Goal: Task Accomplishment & Management: Manage account settings

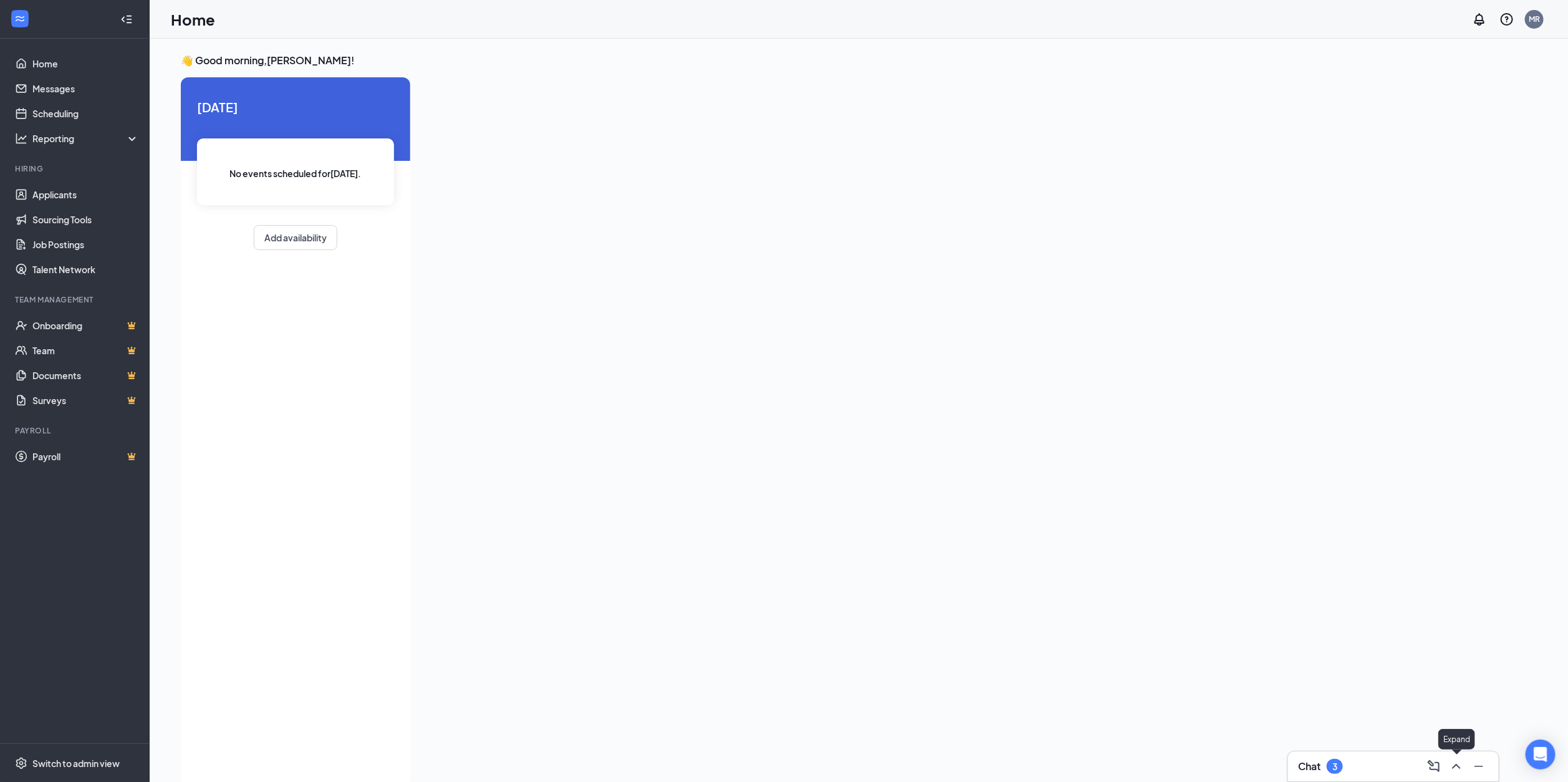
click at [1454, 760] on icon "ChevronUp" at bounding box center [1456, 766] width 15 height 15
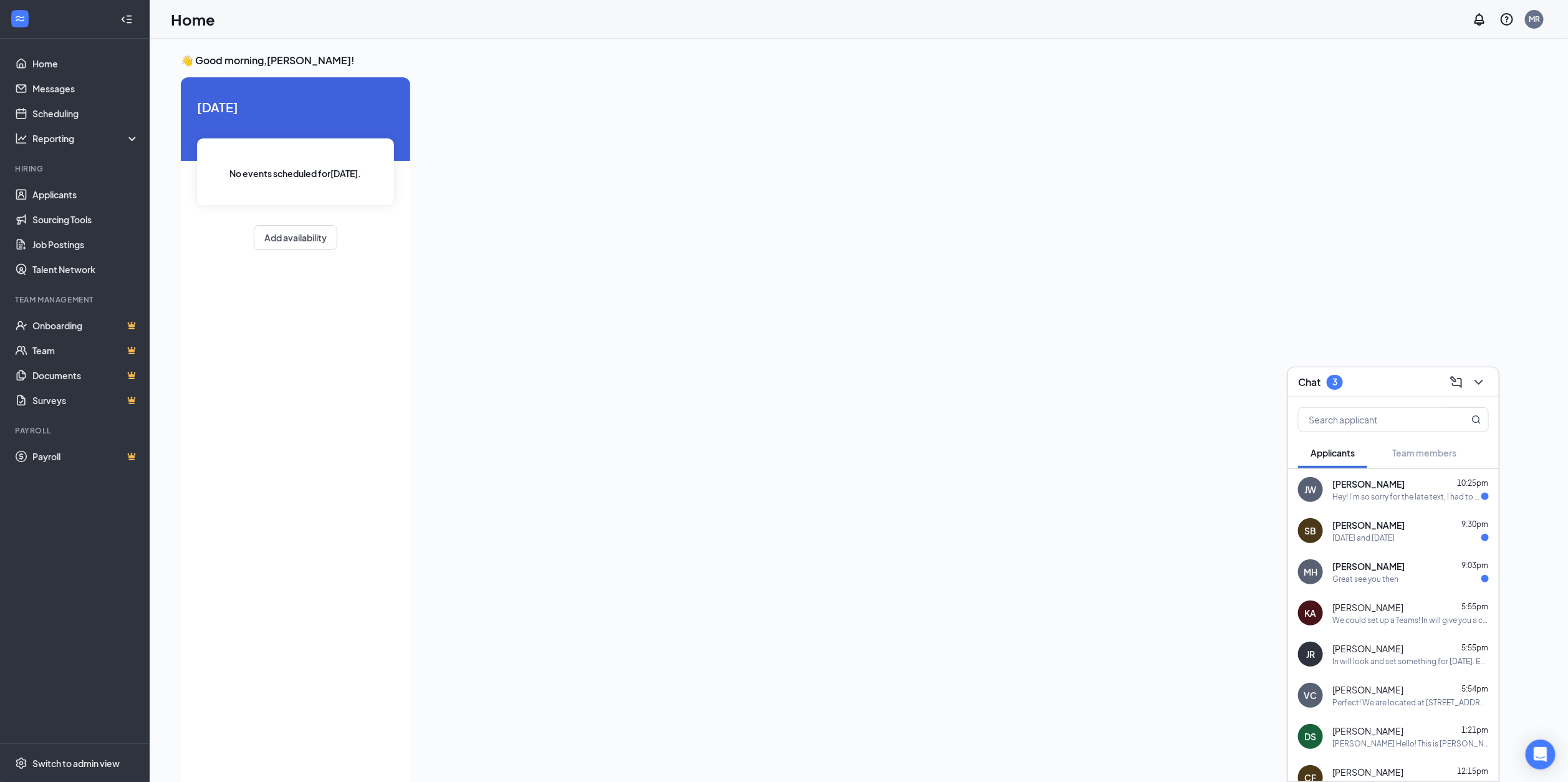
click at [1359, 466] on button "Applicants" at bounding box center [1333, 453] width 69 height 31
click at [1363, 488] on span "[PERSON_NAME]" at bounding box center [1368, 484] width 72 height 12
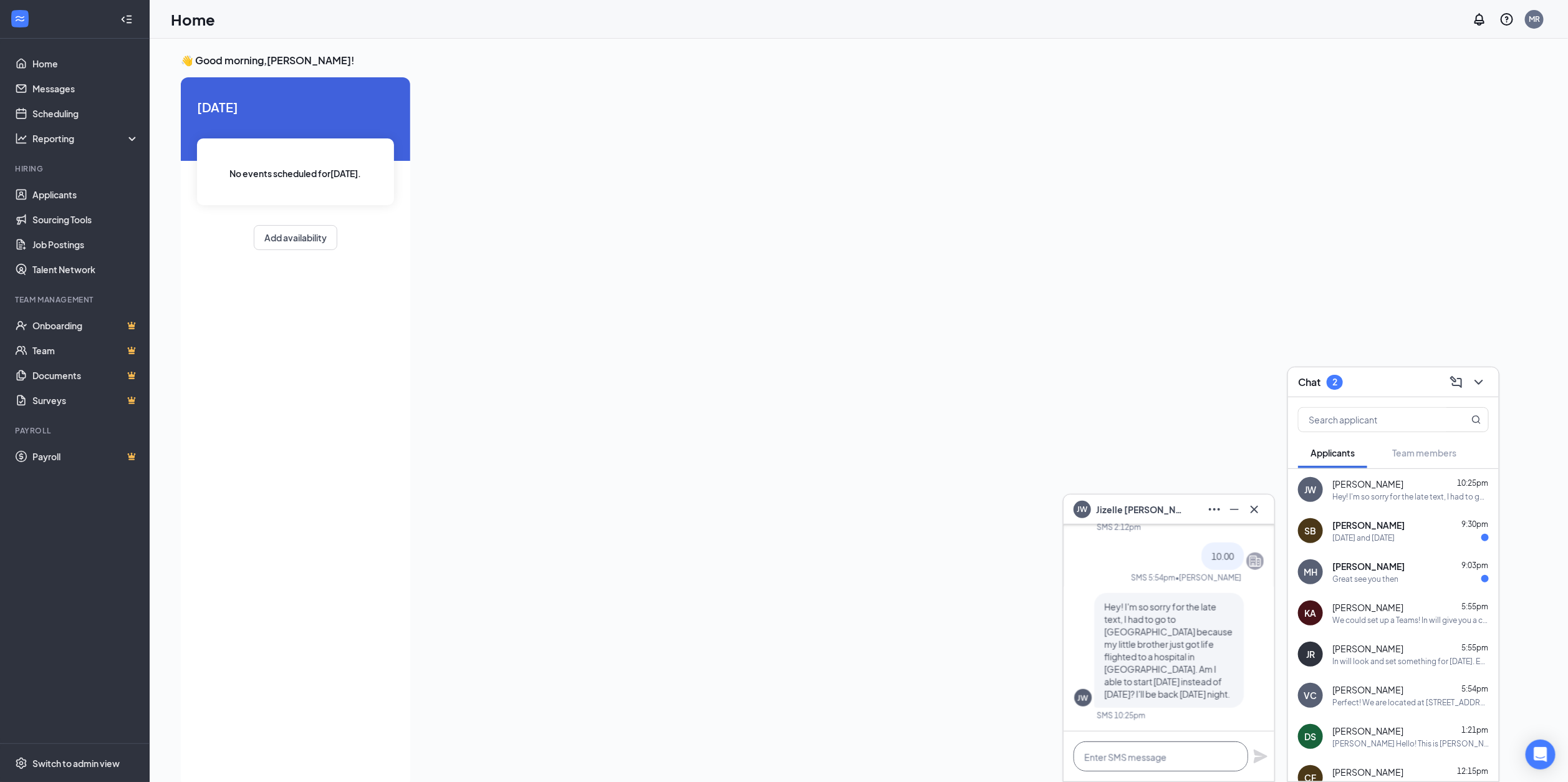
click at [1172, 755] on textarea at bounding box center [1161, 756] width 175 height 30
type textarea "yes we can catchup [DATE]. Hope allis well with you and the family"
click at [1178, 430] on div "👋 Good morning, [PERSON_NAME] ! [DATE] No events scheduled for [DATE] . Add ava…" at bounding box center [858, 423] width 1376 height 740
click at [1387, 526] on span "[PERSON_NAME]" at bounding box center [1368, 525] width 72 height 12
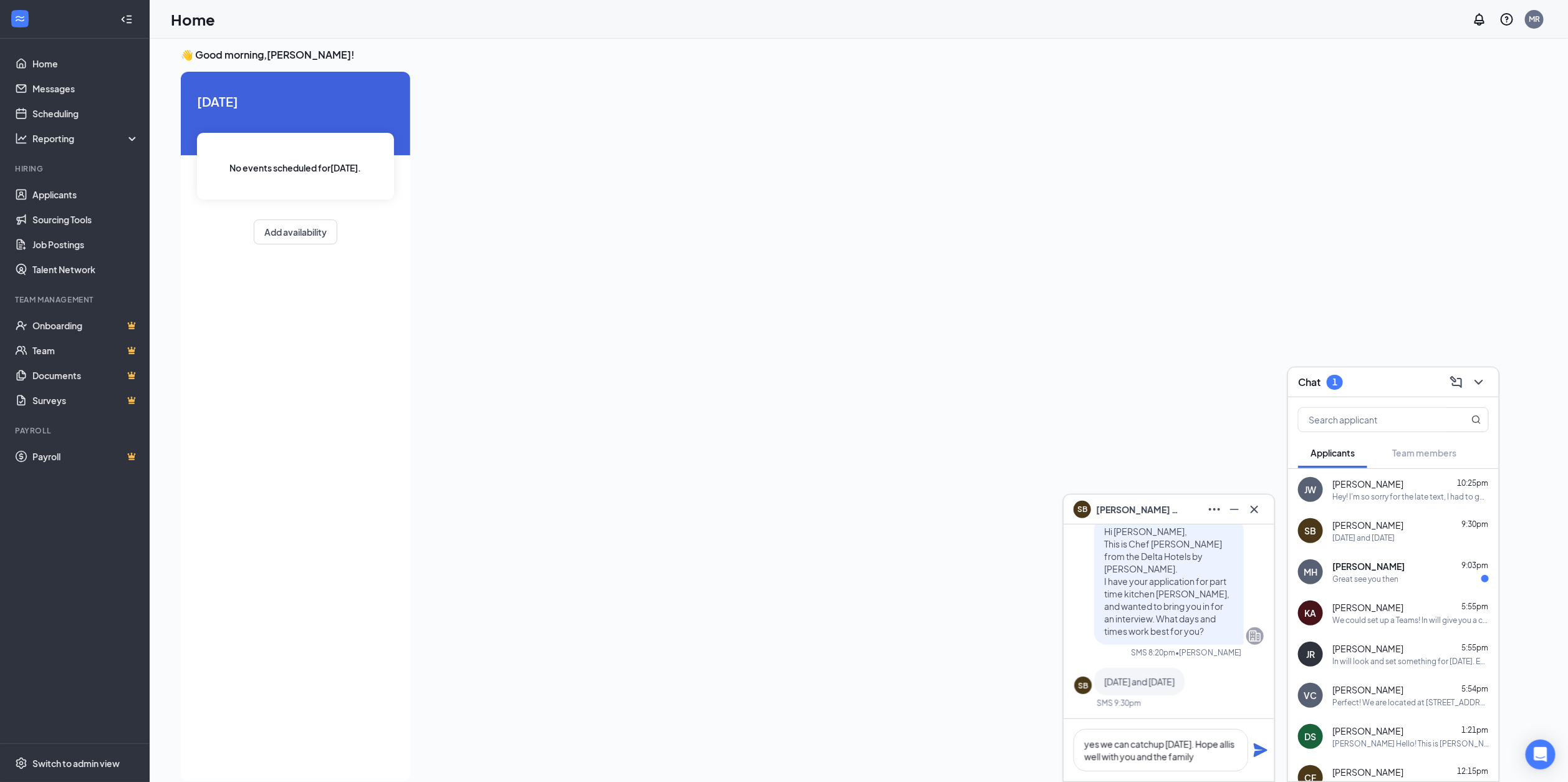
scroll to position [0, 0]
click at [1363, 564] on span "[PERSON_NAME]" at bounding box center [1368, 566] width 72 height 12
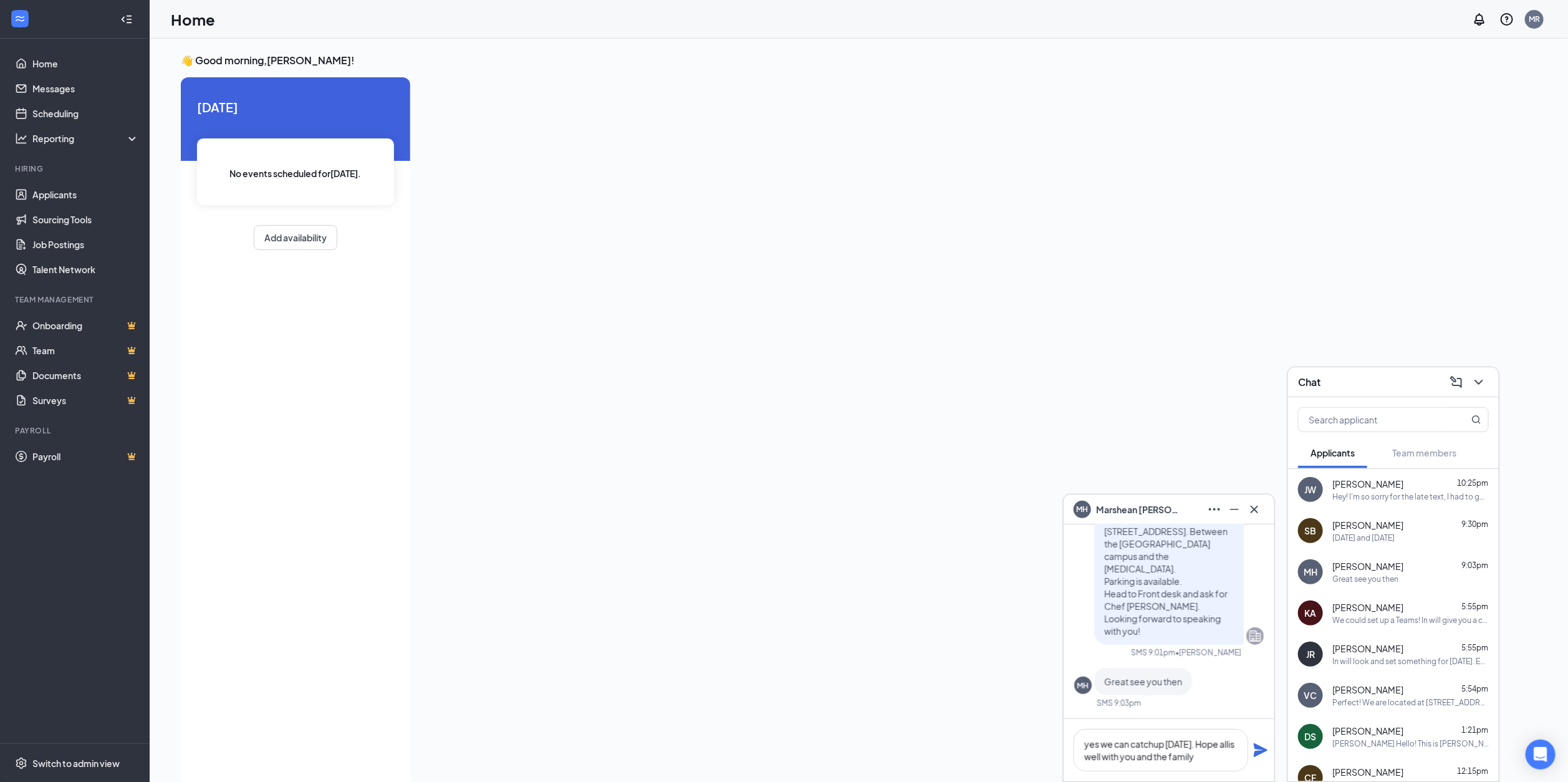
click at [1147, 348] on div "👋 Good morning, [PERSON_NAME] ! [DATE] No events scheduled for [DATE] . Add ava…" at bounding box center [858, 423] width 1376 height 740
click at [1054, 291] on div at bounding box center [769, 428] width 698 height 702
click at [55, 61] on link "Home" at bounding box center [86, 63] width 107 height 25
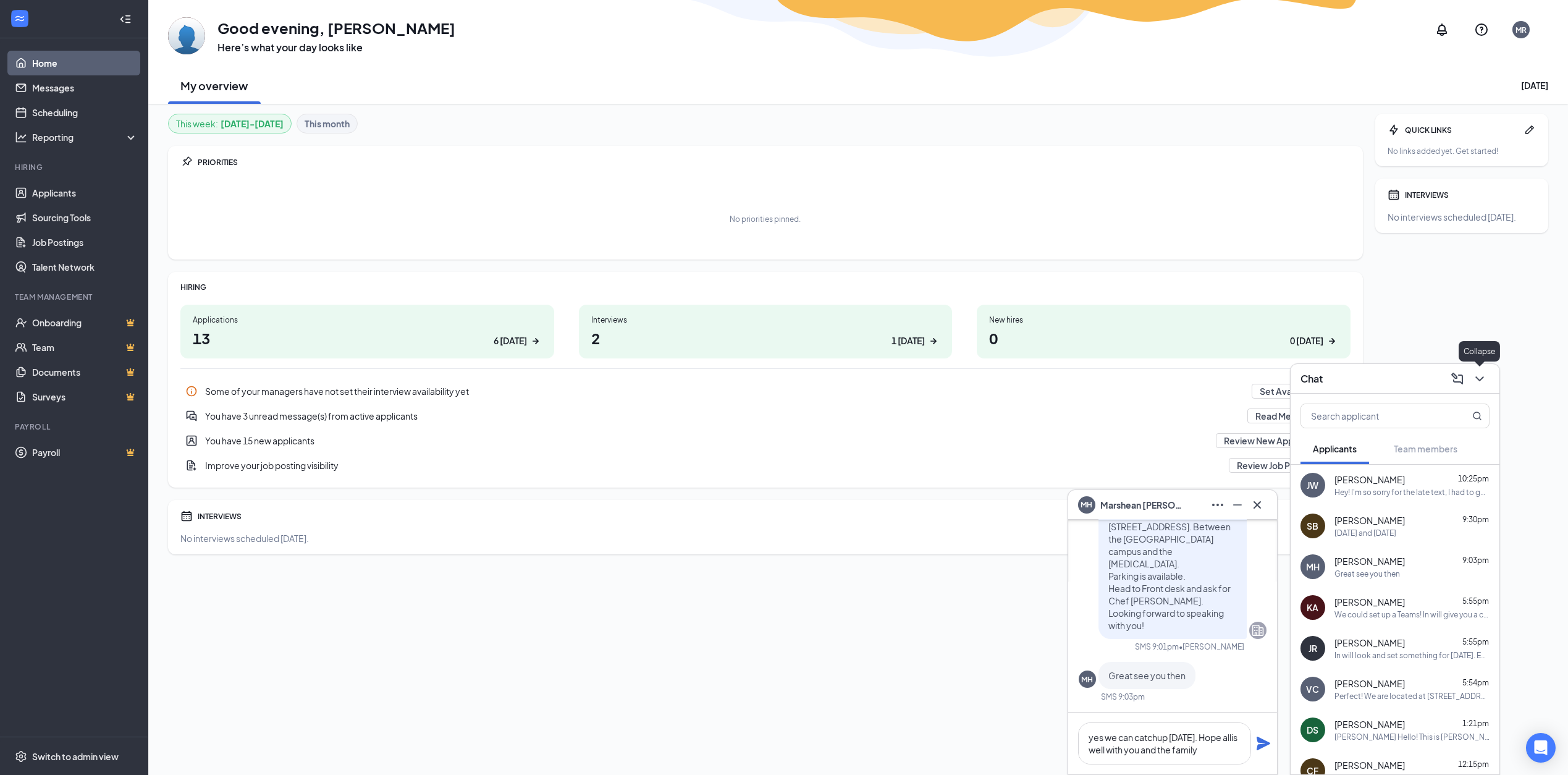
click at [1483, 378] on icon "ChevronDown" at bounding box center [1480, 378] width 15 height 15
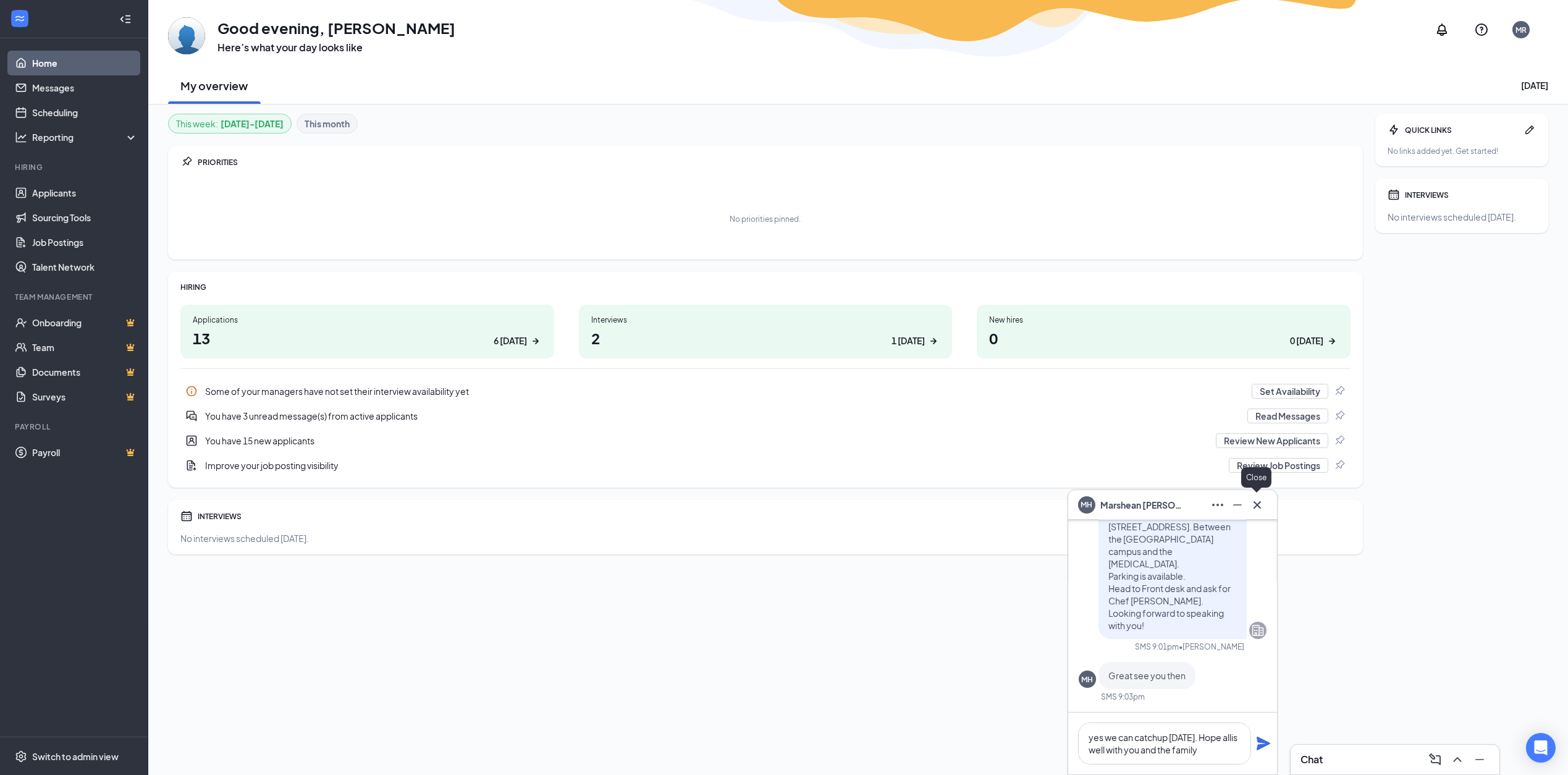
click at [1261, 501] on icon "Cross" at bounding box center [1257, 504] width 15 height 15
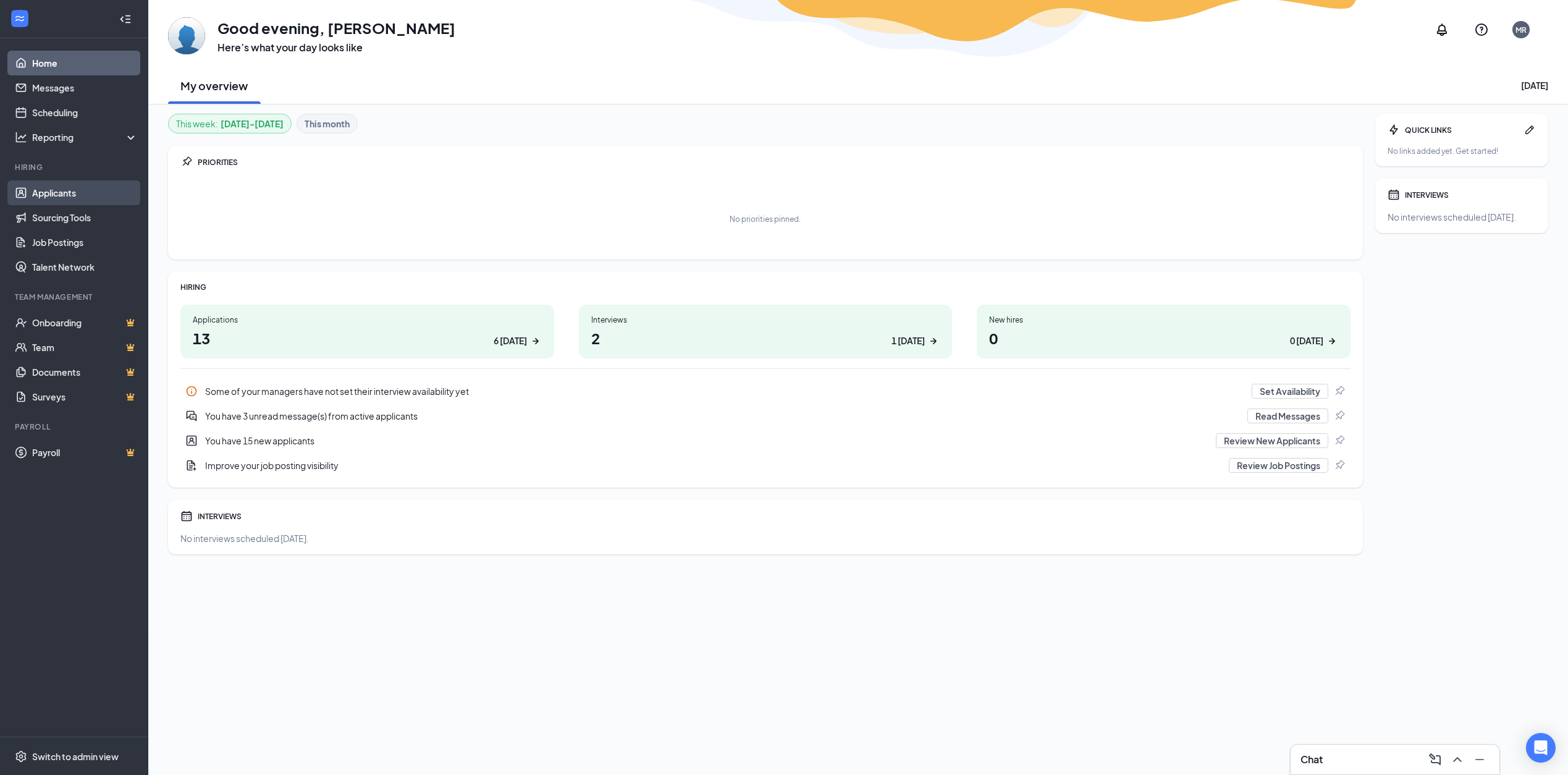
click at [75, 188] on link "Applicants" at bounding box center [85, 192] width 106 height 25
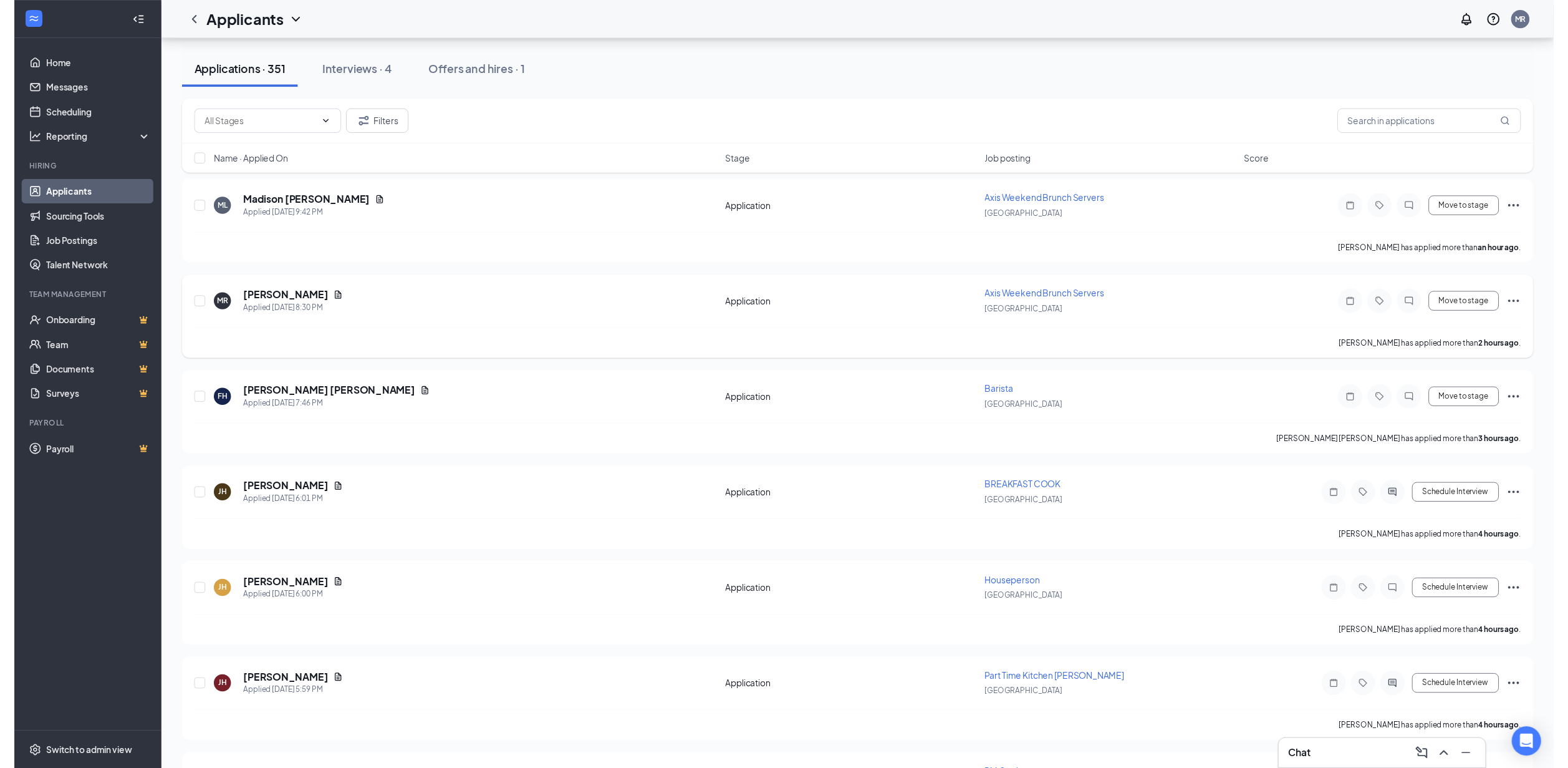
scroll to position [93, 0]
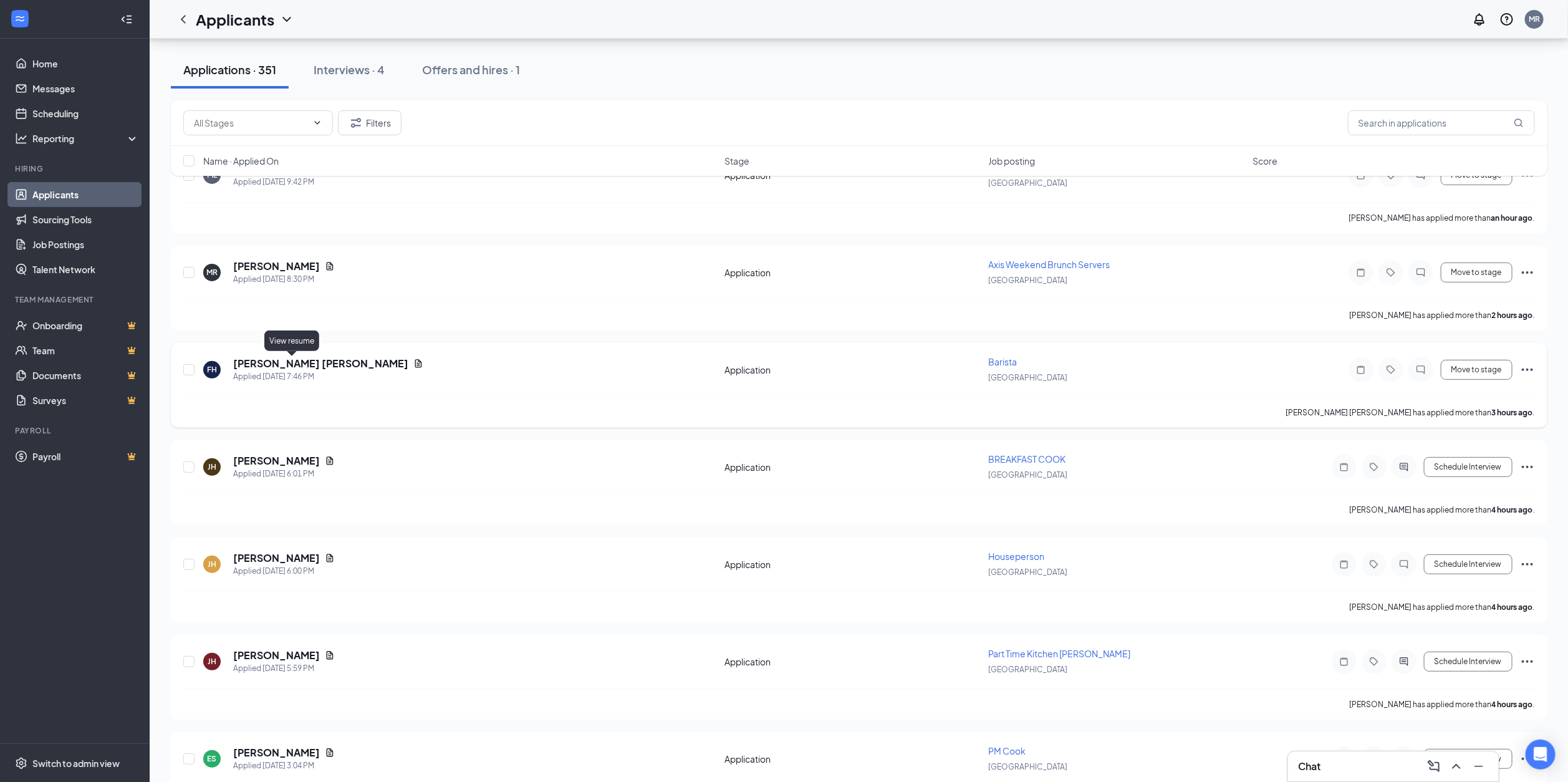
click at [413, 362] on icon "Document" at bounding box center [418, 363] width 10 height 10
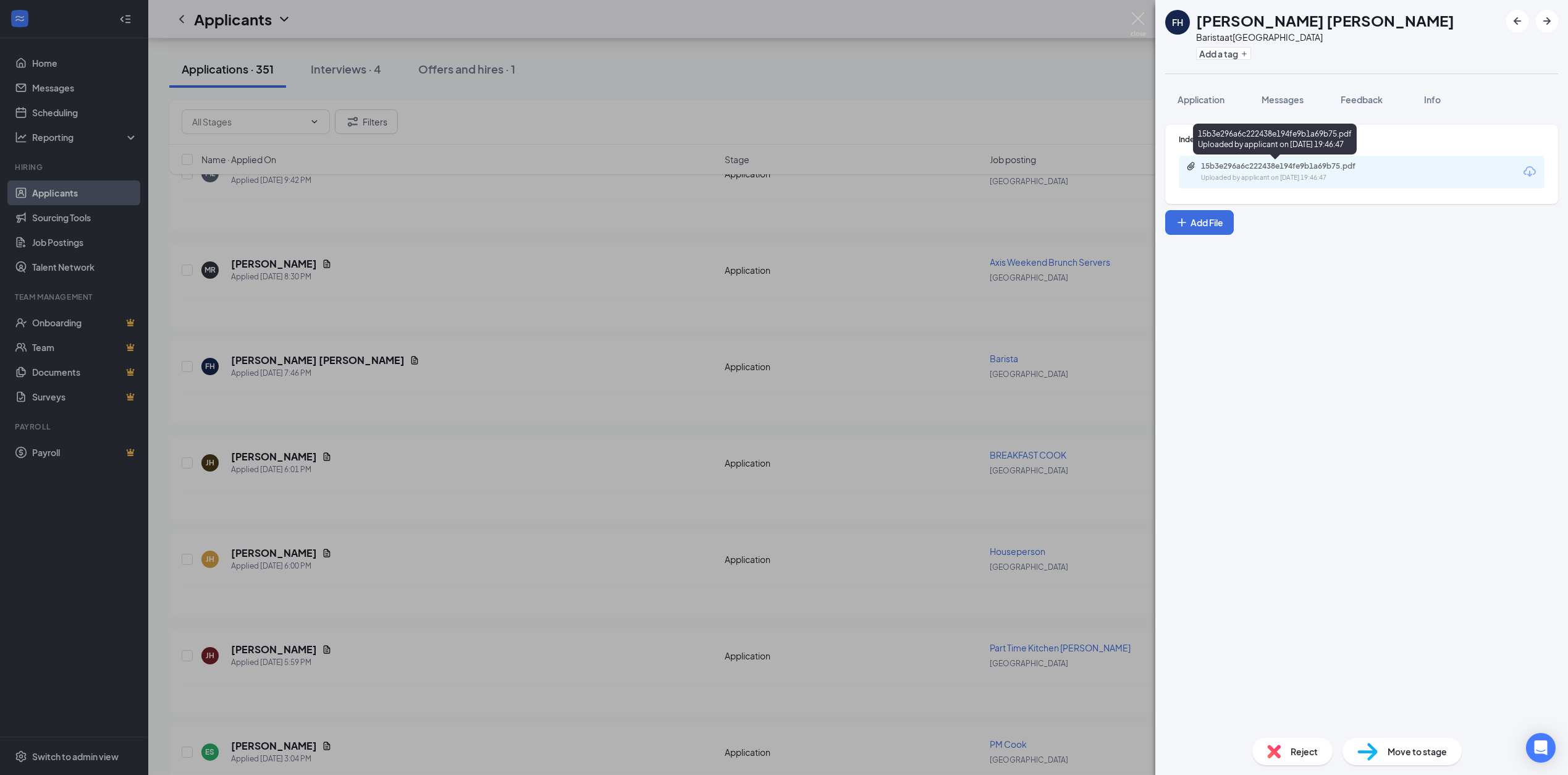
click at [1276, 152] on div "15b3e296a6c222438e194fe9b1a69b75.pdf Uploaded by applicant on [DATE] 19:46:47" at bounding box center [1275, 139] width 164 height 31
click at [1276, 164] on div "15b3e296a6c222438e194fe9b1a69b75.pdf" at bounding box center [1288, 166] width 173 height 10
click at [382, 356] on div "FH Fatima Hb Barista at [GEOGRAPHIC_DATA] Add a tag Application Messages Feedba…" at bounding box center [784, 388] width 1568 height 775
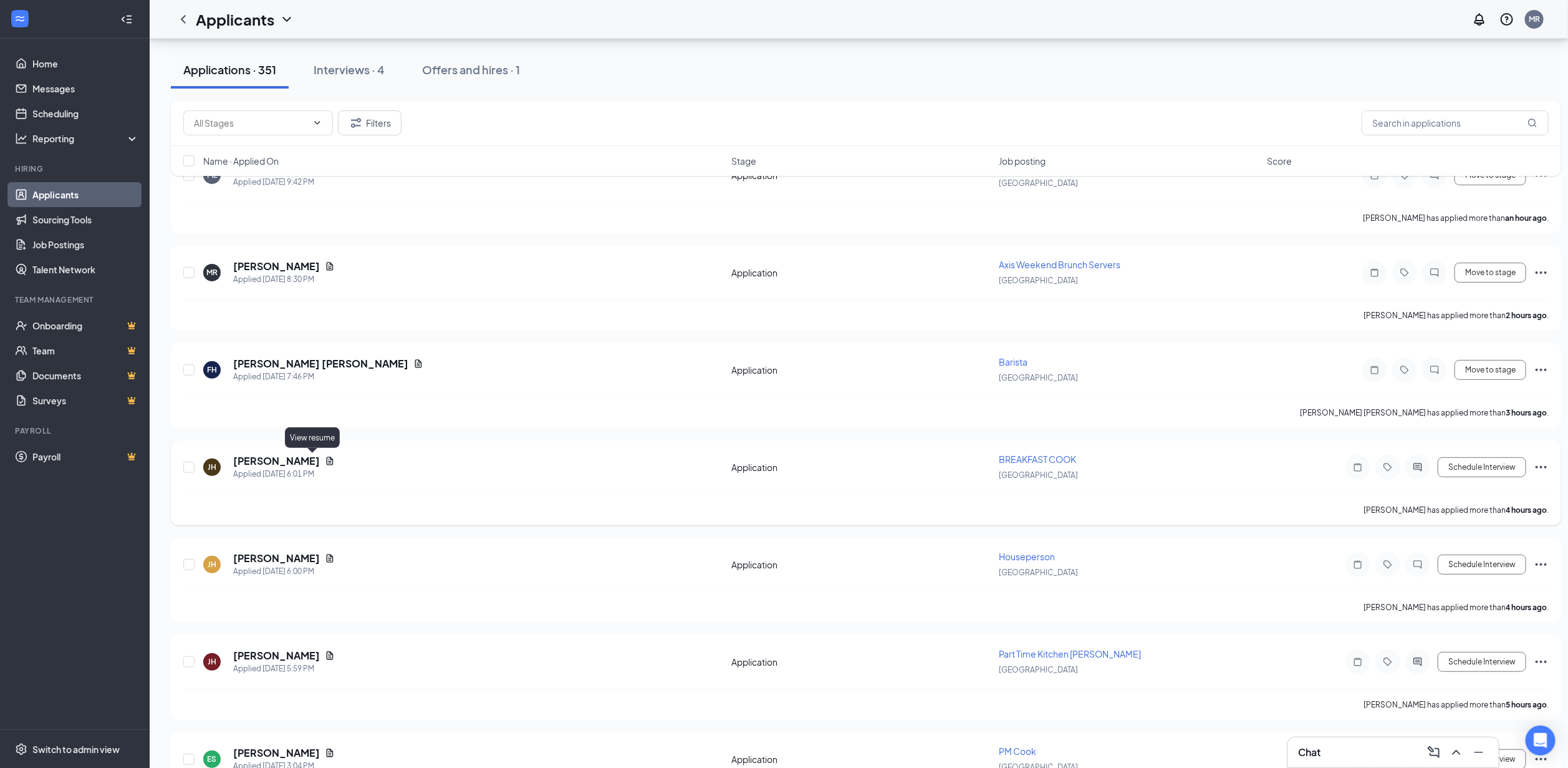
click at [325, 458] on icon "Document" at bounding box center [329, 460] width 10 height 10
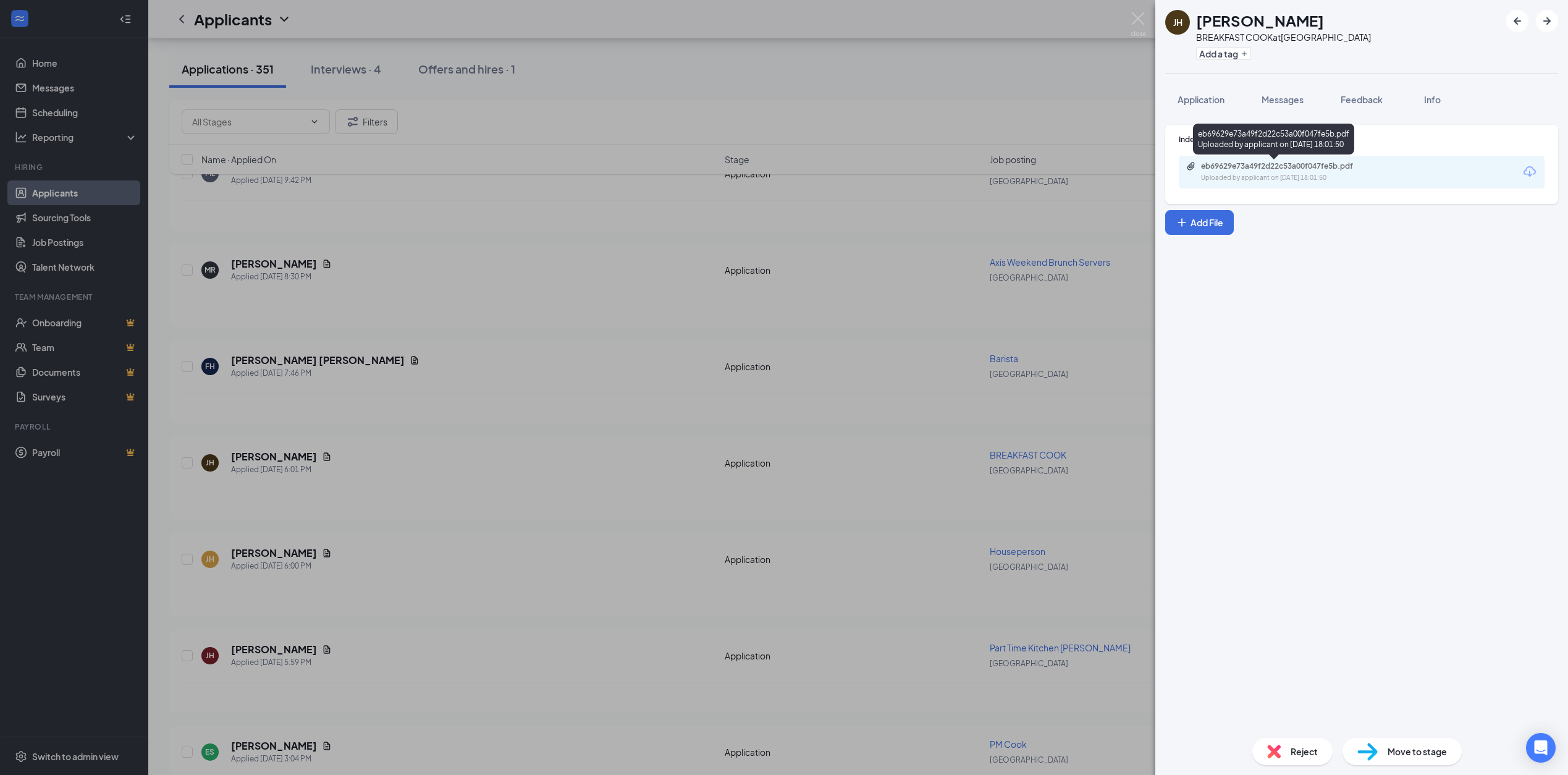
click at [1262, 170] on div "eb69629e73a49f2d22c53a00f047fe5b.pdf" at bounding box center [1288, 166] width 173 height 10
click at [533, 473] on div "[PERSON_NAME] BREAKFAST COOK at [GEOGRAPHIC_DATA] Add a tag Application Message…" at bounding box center [784, 388] width 1568 height 775
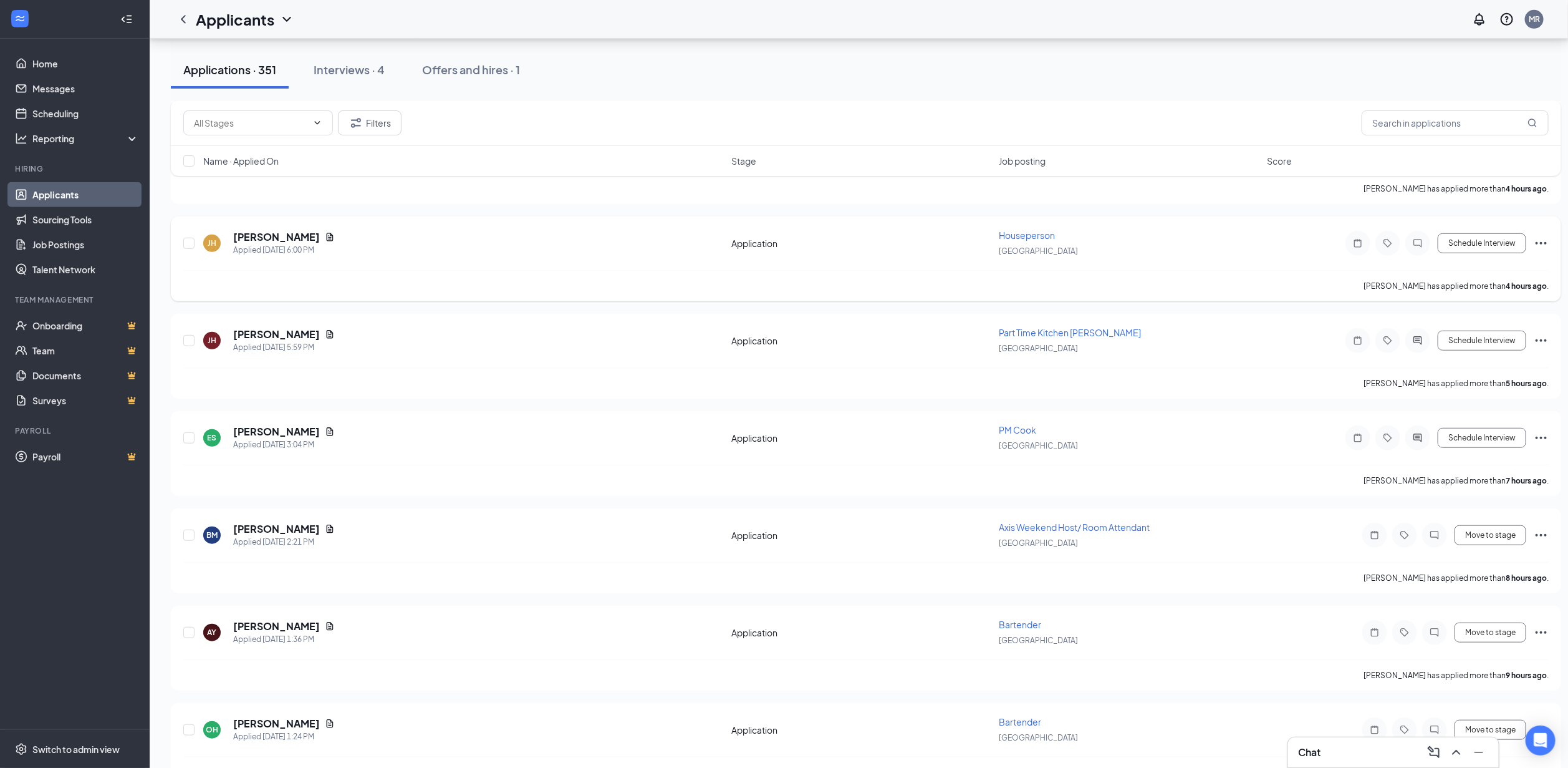
scroll to position [467, 0]
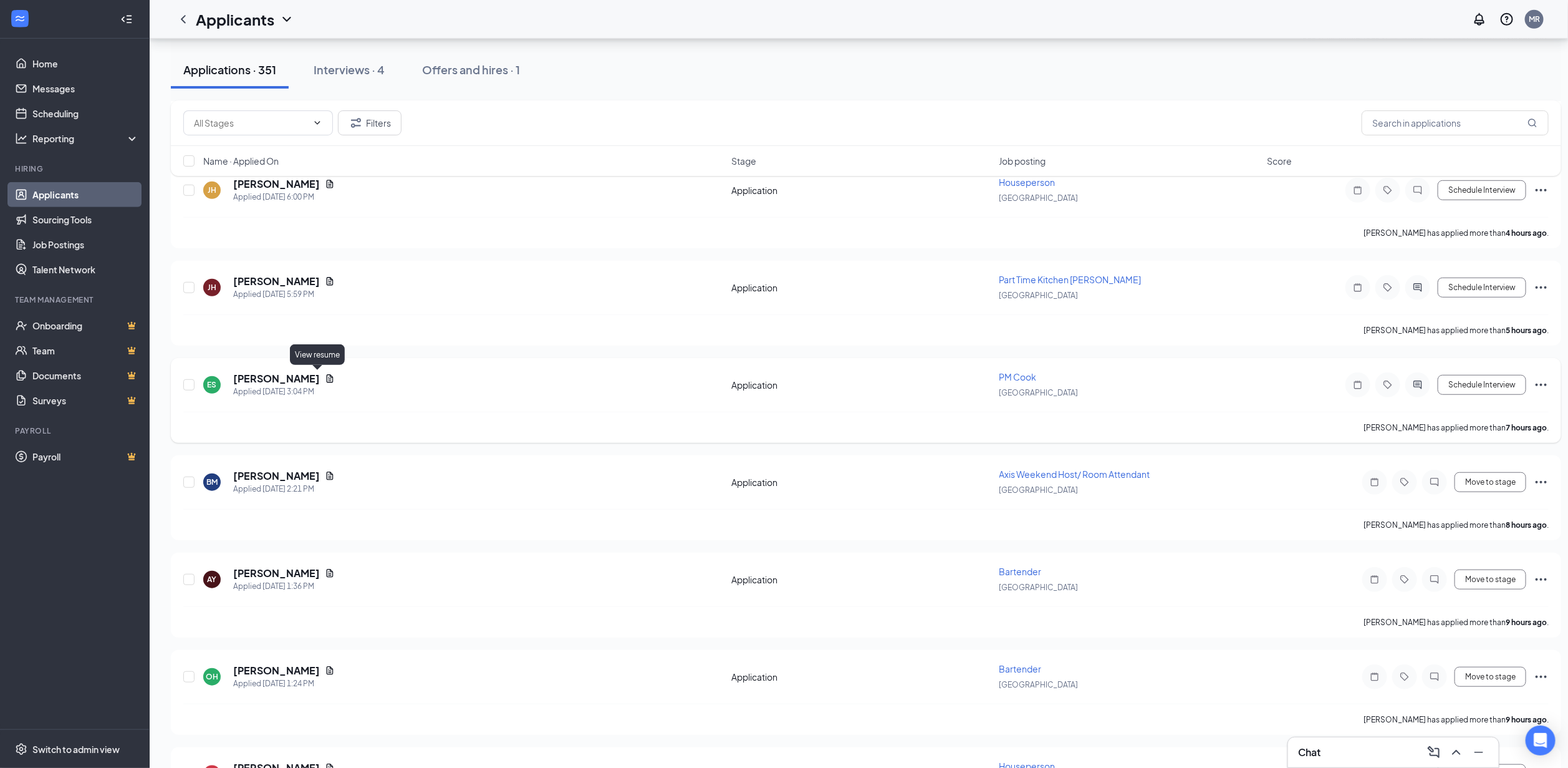
click at [327, 379] on icon "Document" at bounding box center [330, 378] width 7 height 8
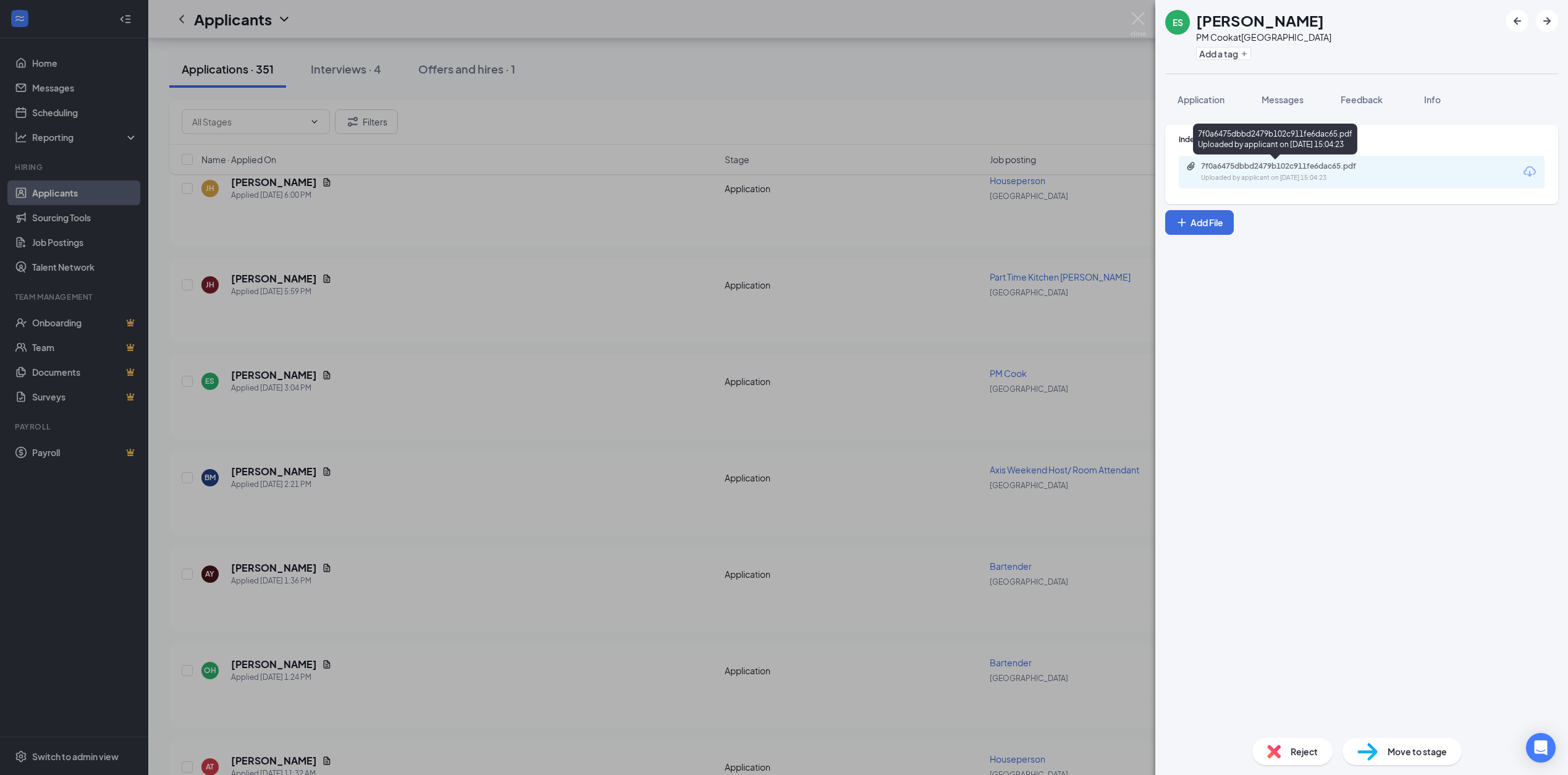
click at [1315, 166] on div "7f0a6475dbbd2479b102c911fe6dac65.pdf" at bounding box center [1288, 166] width 173 height 10
click at [556, 345] on div "ES [PERSON_NAME] PM [PERSON_NAME] at [GEOGRAPHIC_DATA] Add a tag Application Me…" at bounding box center [784, 388] width 1568 height 775
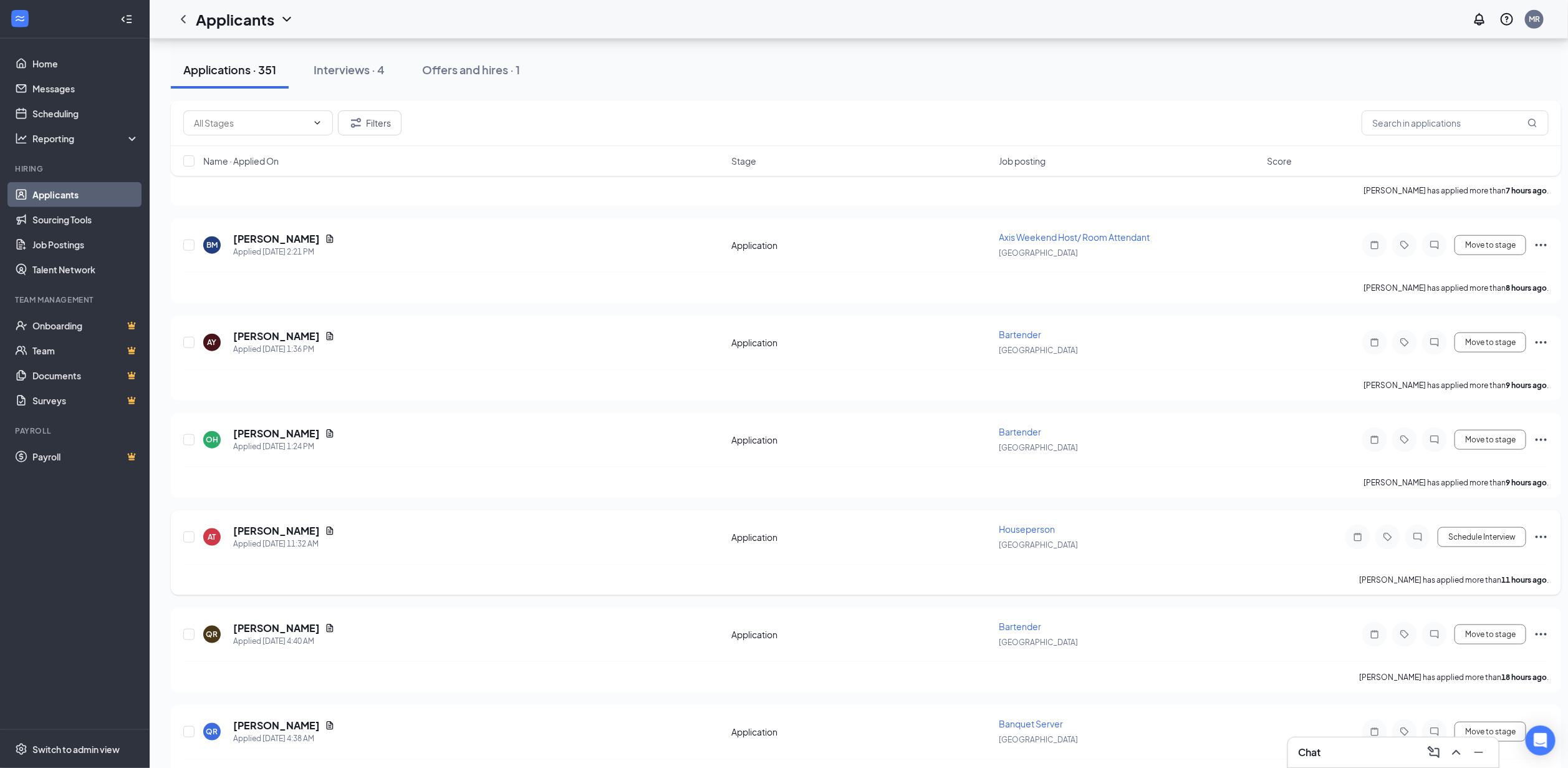
scroll to position [748, 0]
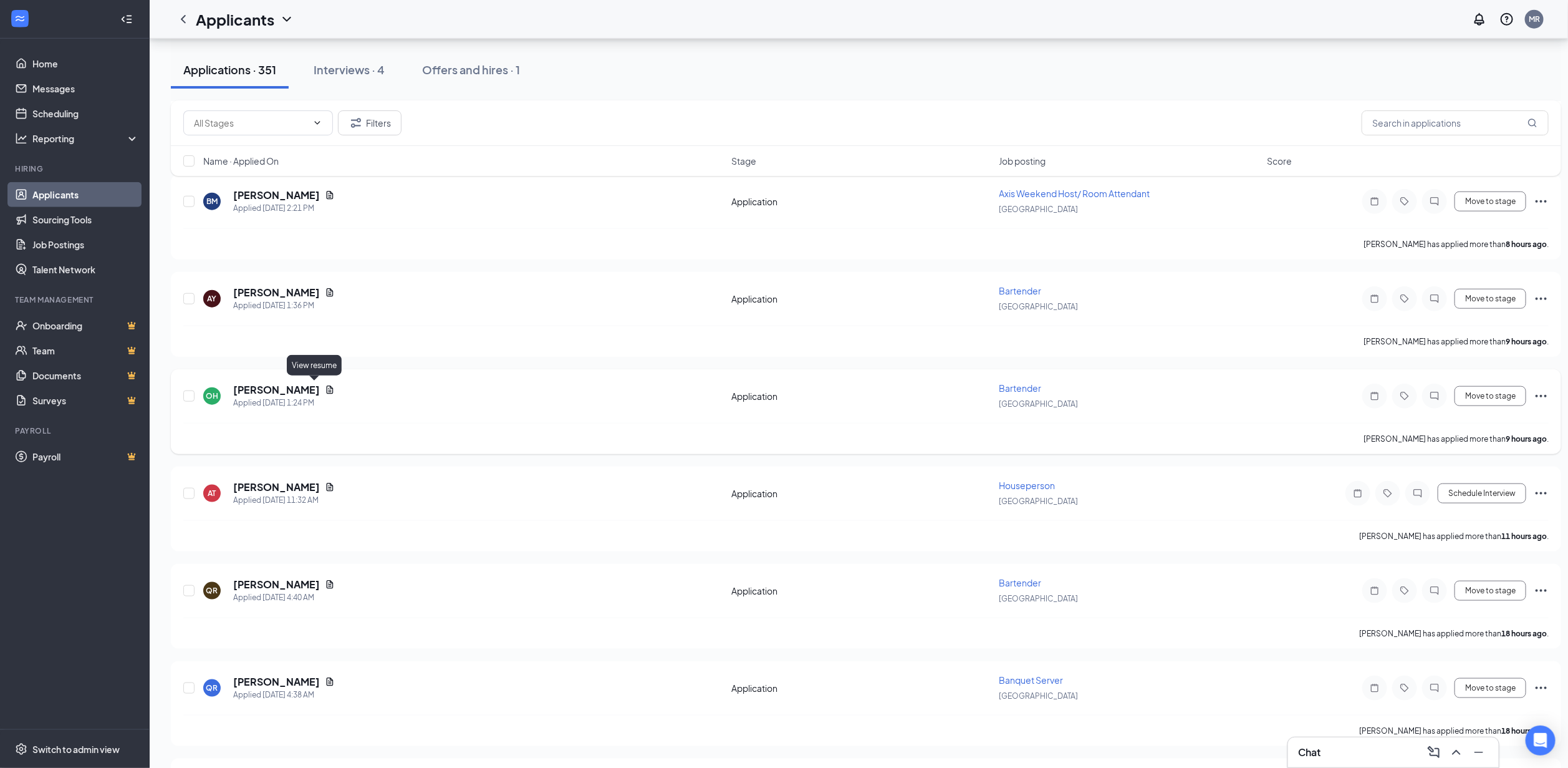
click at [325, 387] on icon "Document" at bounding box center [329, 389] width 10 height 10
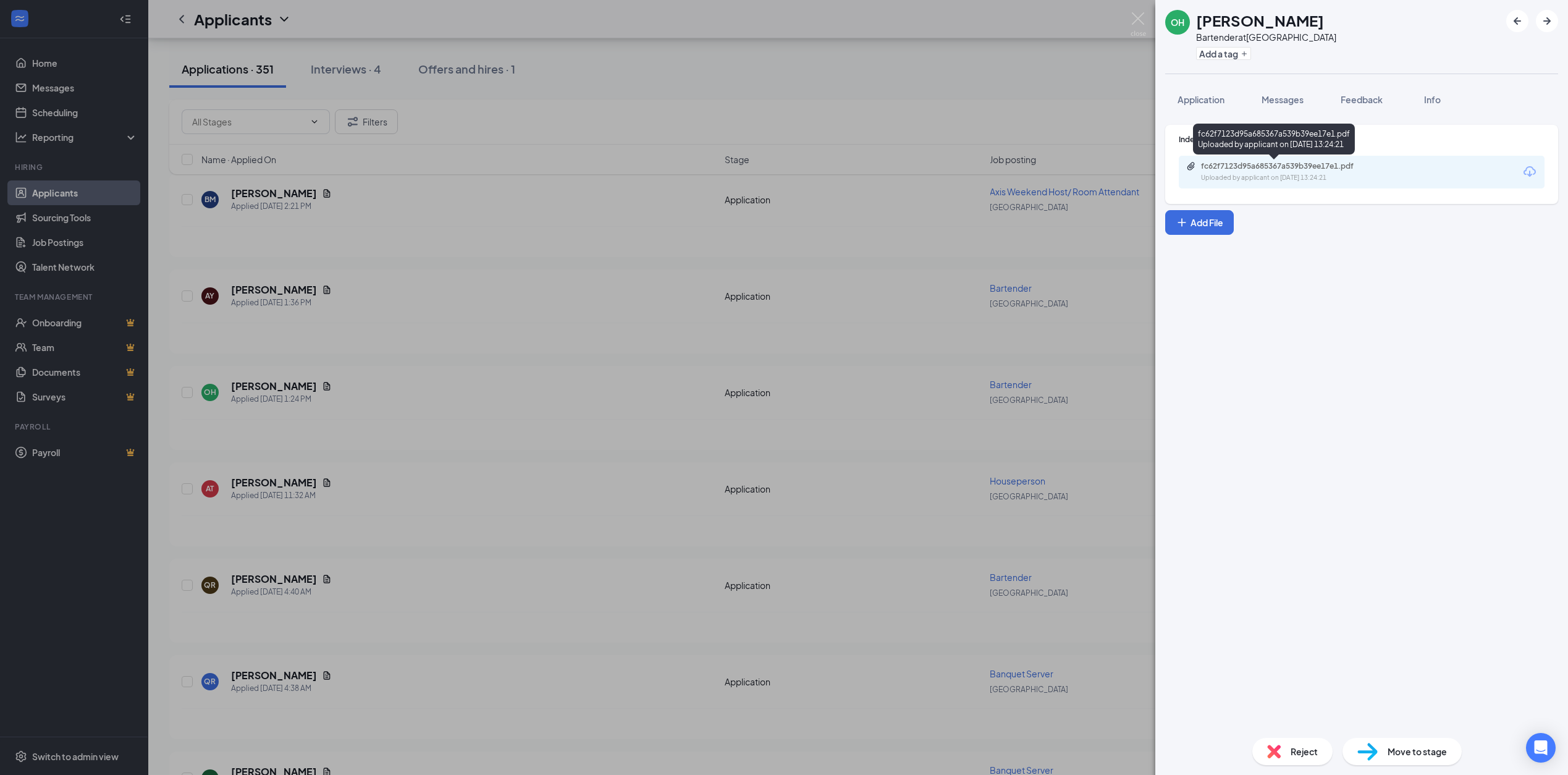
click at [1236, 150] on div "fc62f7123d95a685367a539b39ee17e1.pdf Uploaded by applicant on [DATE] 13:24:21" at bounding box center [1274, 139] width 162 height 31
click at [1235, 161] on div "fc62f7123d95a685367a539b39ee17e1.pdf Uploaded by applicant on [DATE] 13:24:21" at bounding box center [1361, 172] width 366 height 33
click at [1303, 170] on div "fc62f7123d95a685367a539b39ee17e1.pdf" at bounding box center [1288, 166] width 173 height 10
click at [523, 434] on div "OH [PERSON_NAME] Bartender at [GEOGRAPHIC_DATA] Add a tag Application Messages …" at bounding box center [784, 388] width 1568 height 775
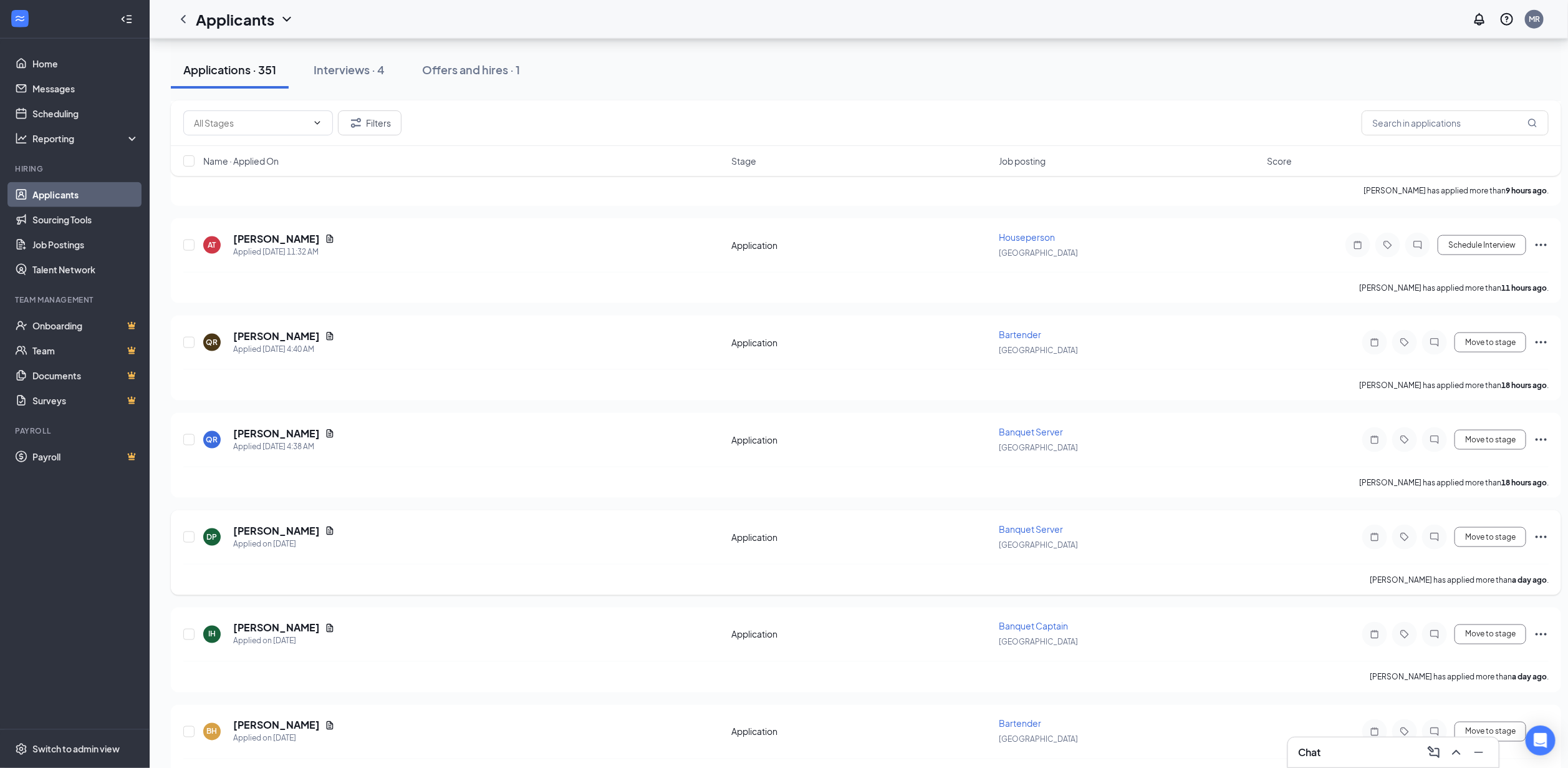
scroll to position [1029, 0]
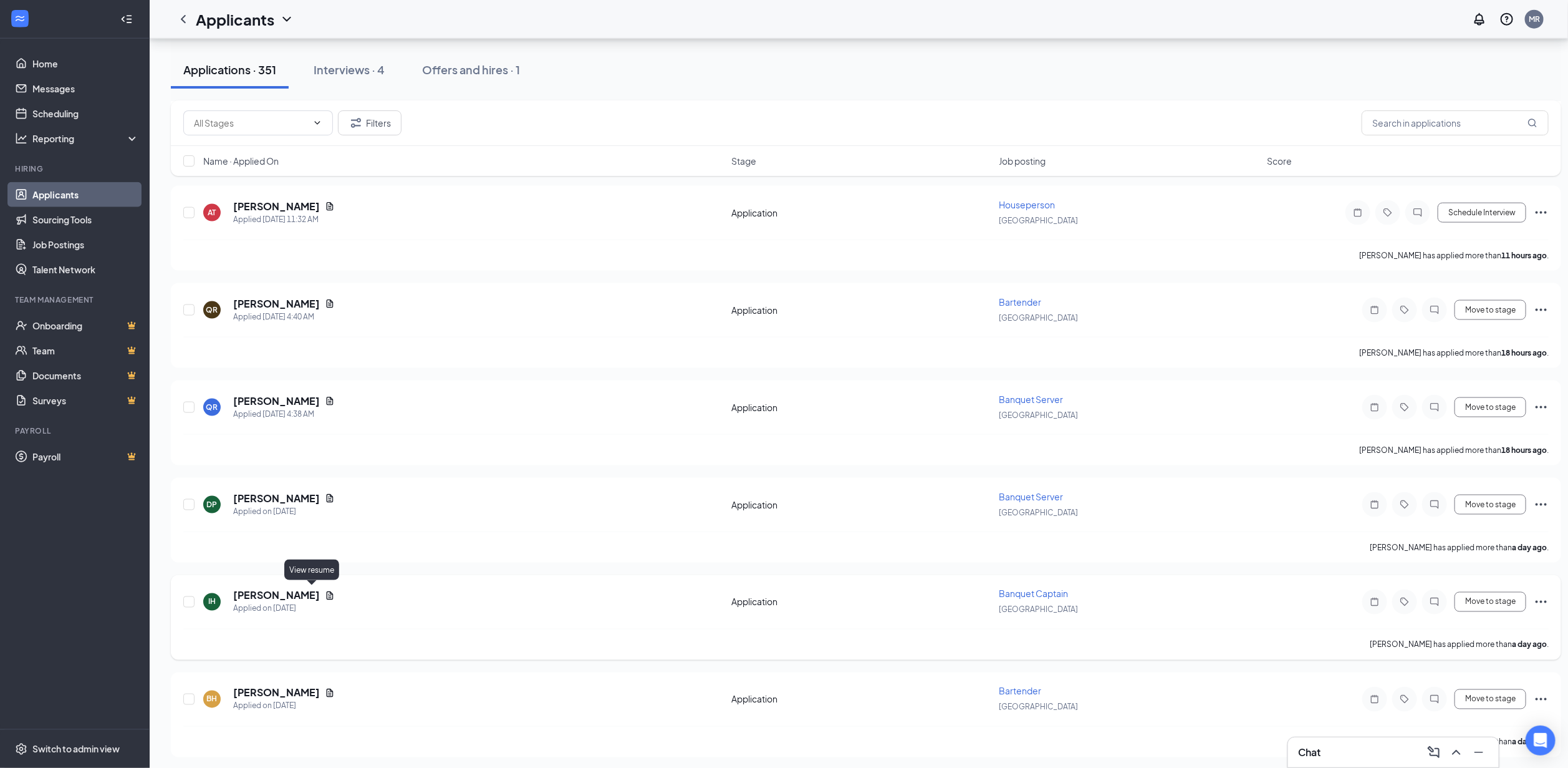
click at [327, 591] on icon "Document" at bounding box center [330, 595] width 7 height 8
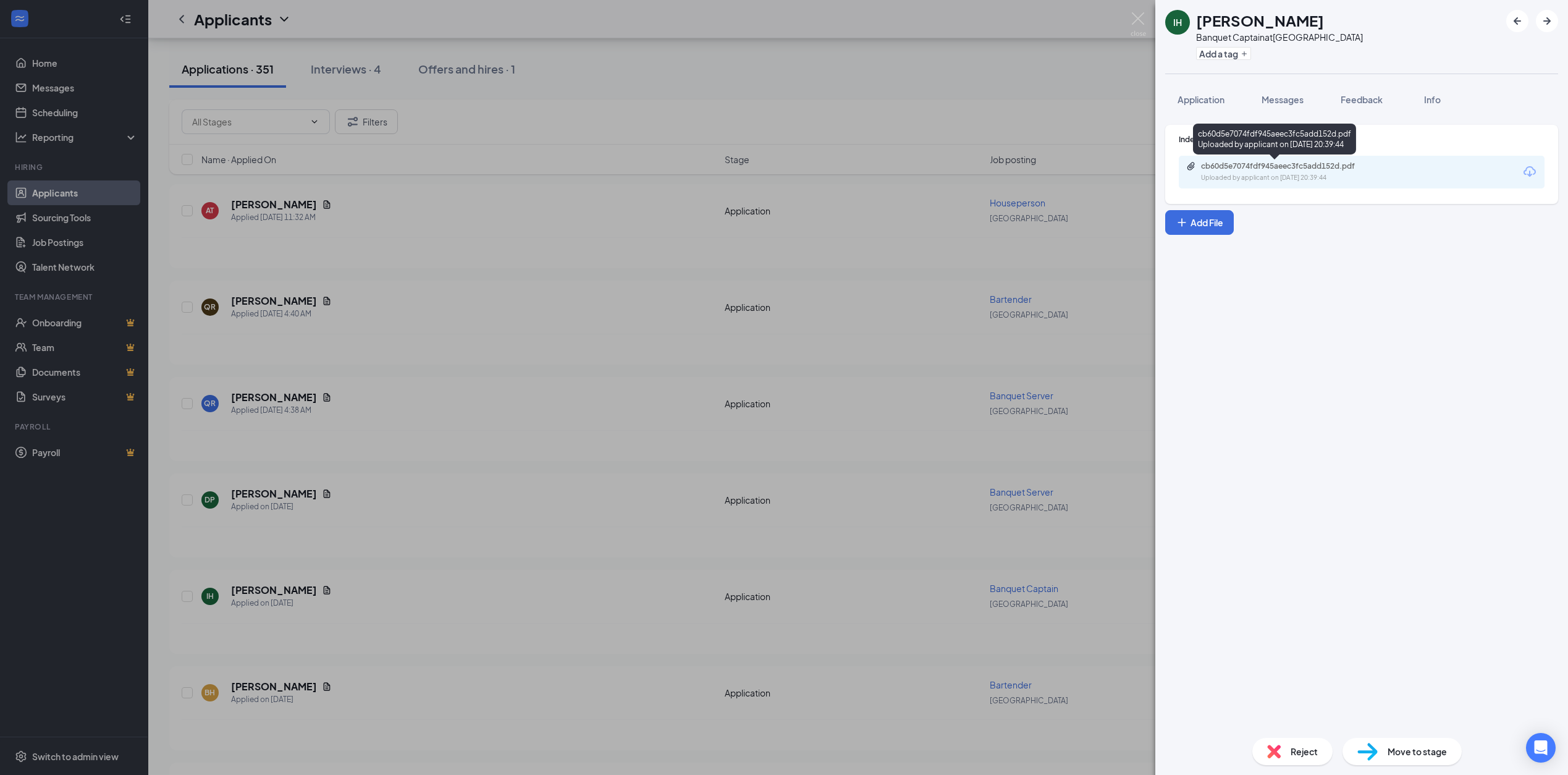
click at [1292, 160] on div "cb60d5e7074fdf945aeec3fc5add152d.pdf Uploaded by applicant on [DATE] 20:39:44" at bounding box center [1361, 172] width 366 height 33
click at [1275, 174] on div "Uploaded by applicant on [DATE] 20:39:44" at bounding box center [1294, 178] width 185 height 10
click at [559, 417] on div "IH [PERSON_NAME] Banquet Captain at Toledo Add a tag Application Messages Feedb…" at bounding box center [784, 388] width 1568 height 775
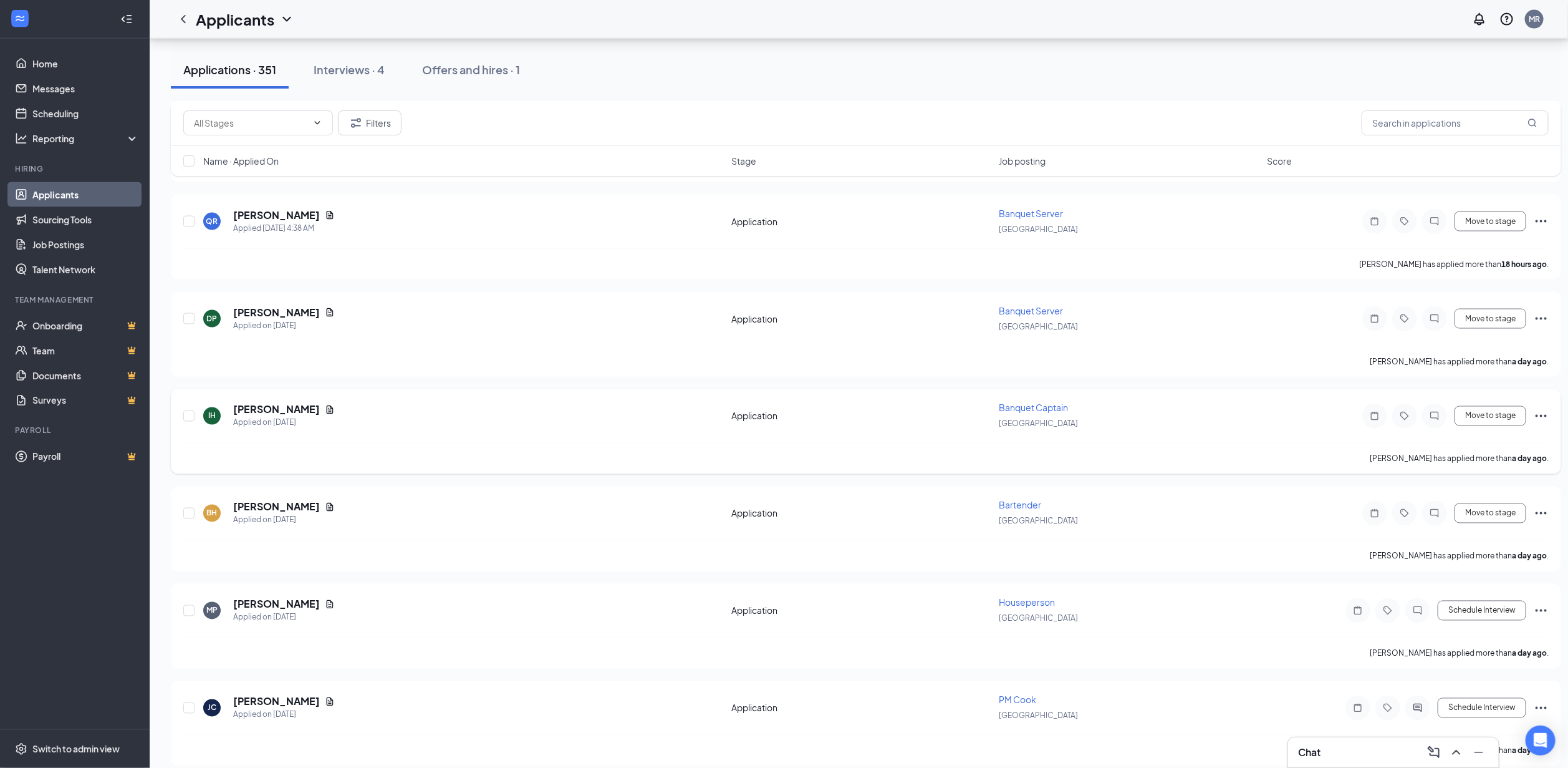
scroll to position [1216, 0]
click at [325, 501] on icon "Document" at bounding box center [329, 505] width 10 height 10
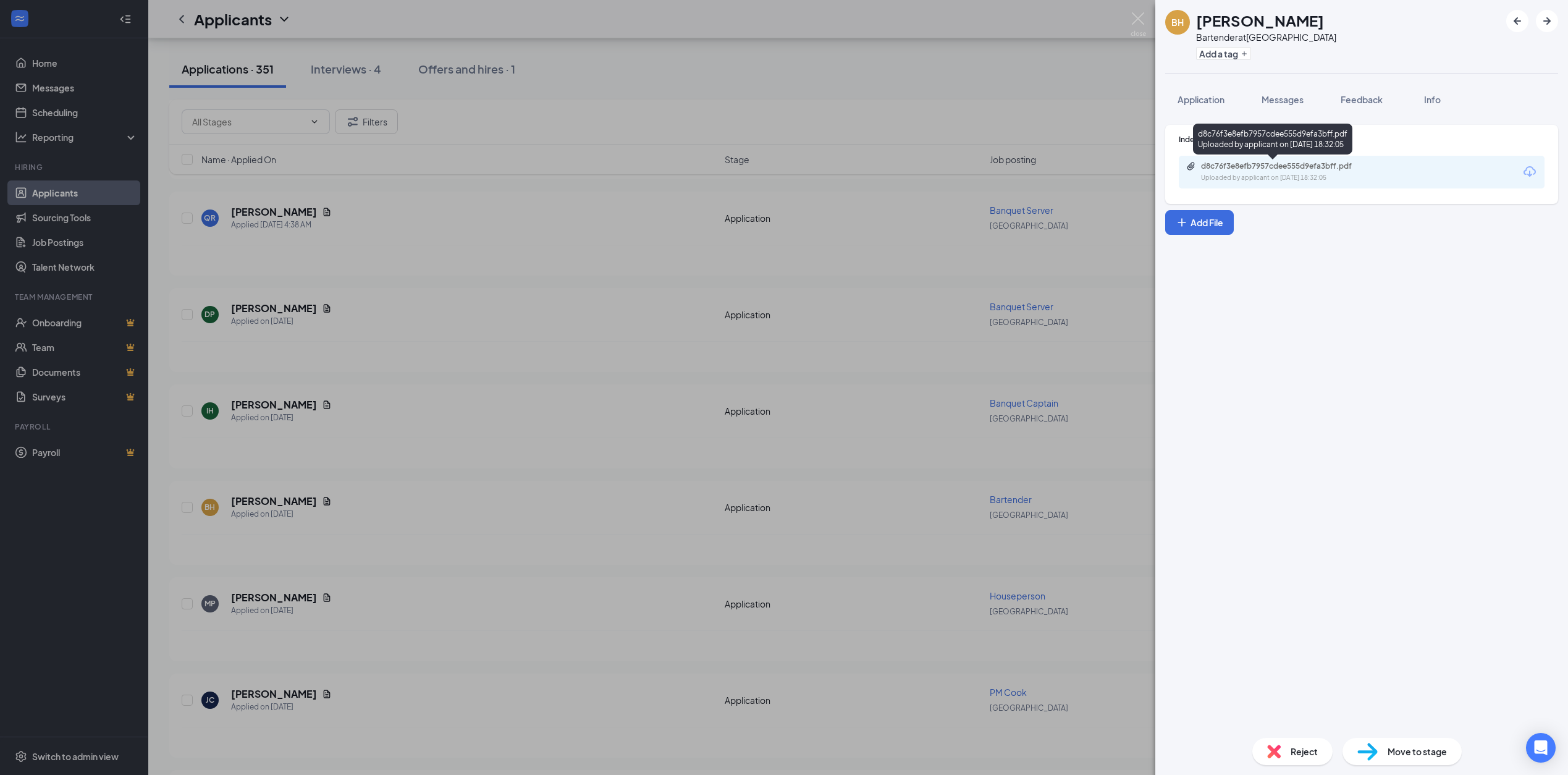
click at [1310, 165] on div "d8c76f3e8efb7957cdee555d9efa3bff.pdf" at bounding box center [1288, 166] width 173 height 10
click at [488, 491] on div "BH [PERSON_NAME] Bartender at [GEOGRAPHIC_DATA] Add a tag Application Messages …" at bounding box center [784, 388] width 1568 height 775
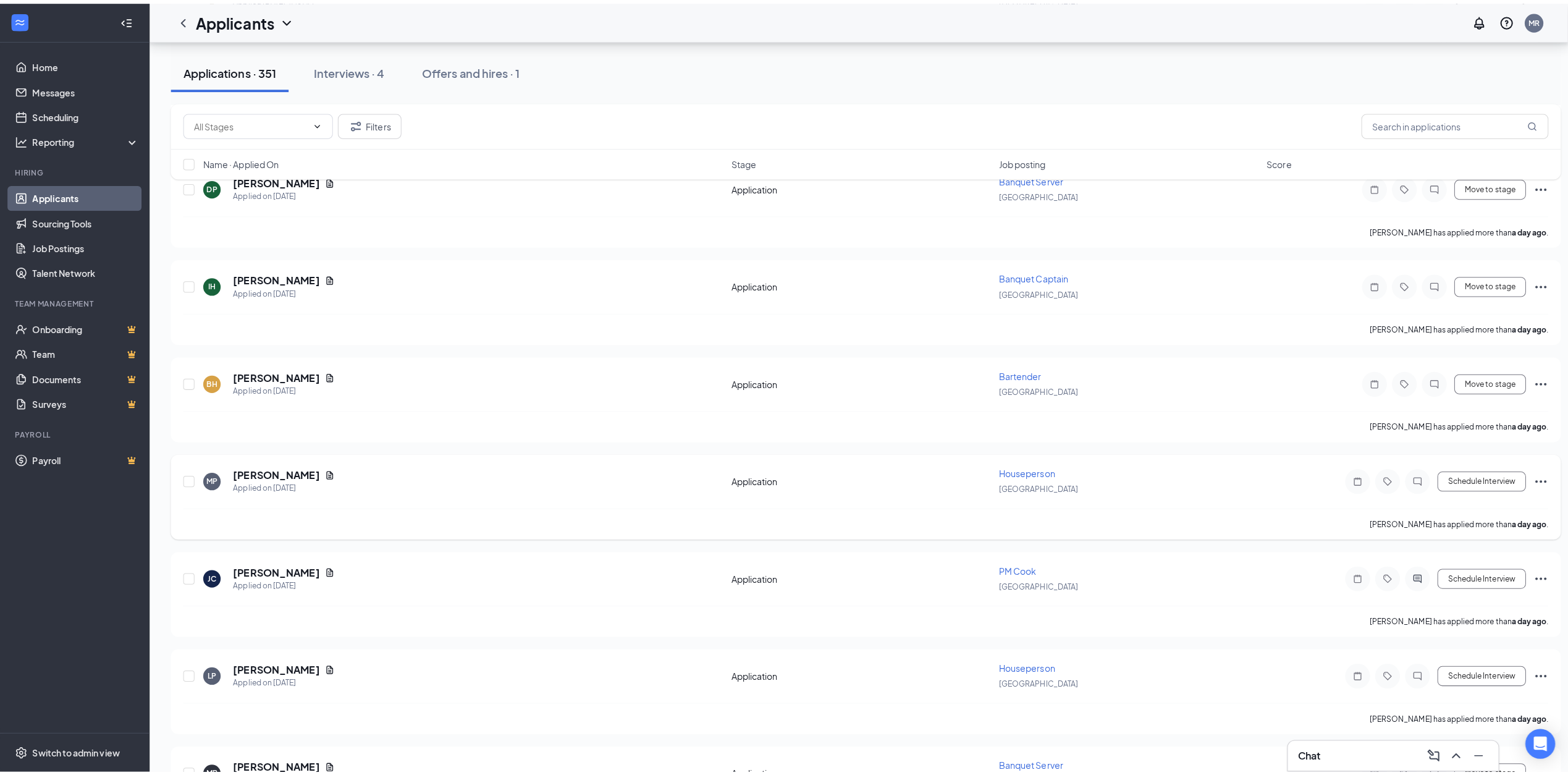
scroll to position [1390, 0]
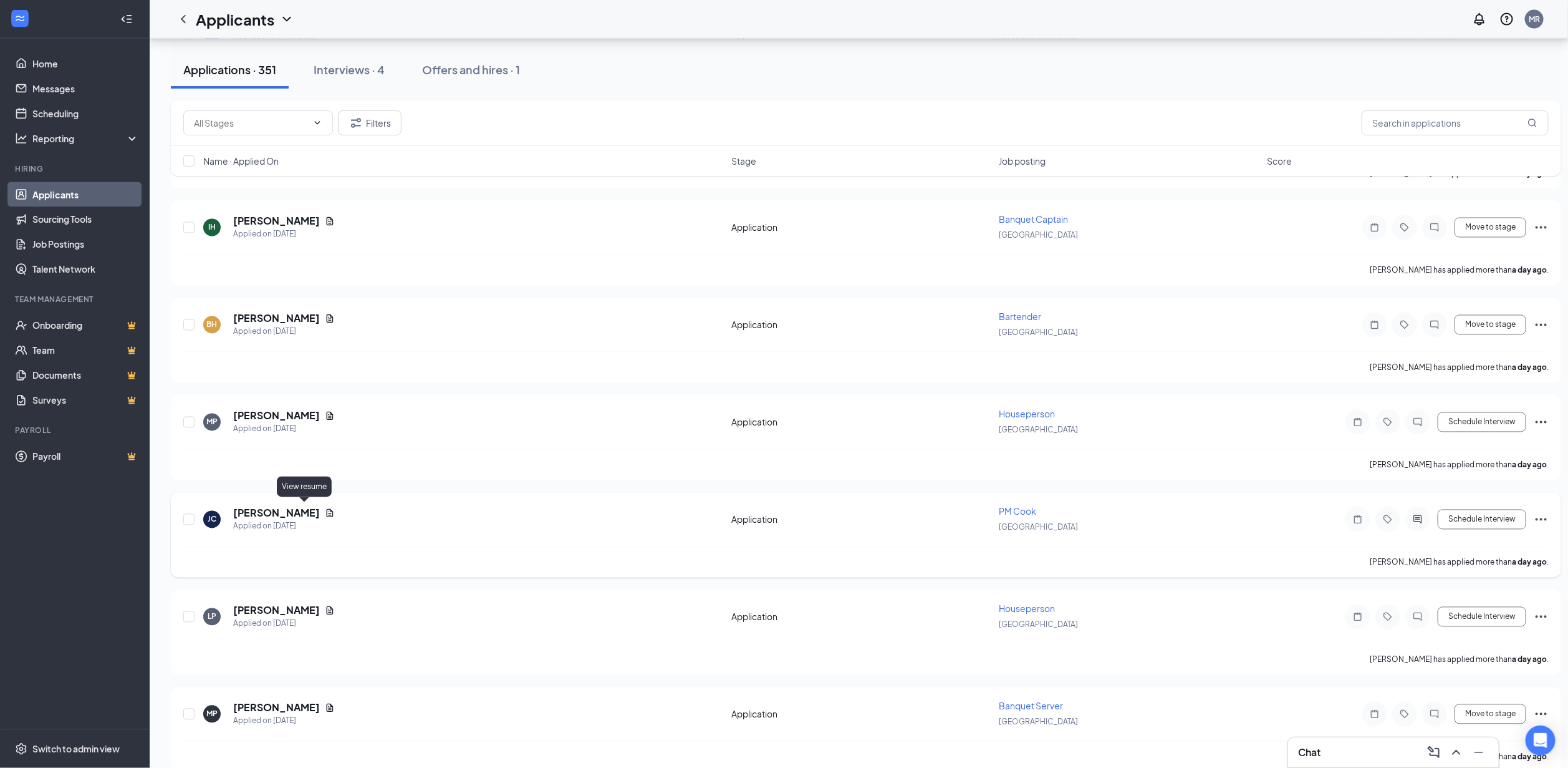
click at [325, 509] on icon "Document" at bounding box center [329, 513] width 10 height 10
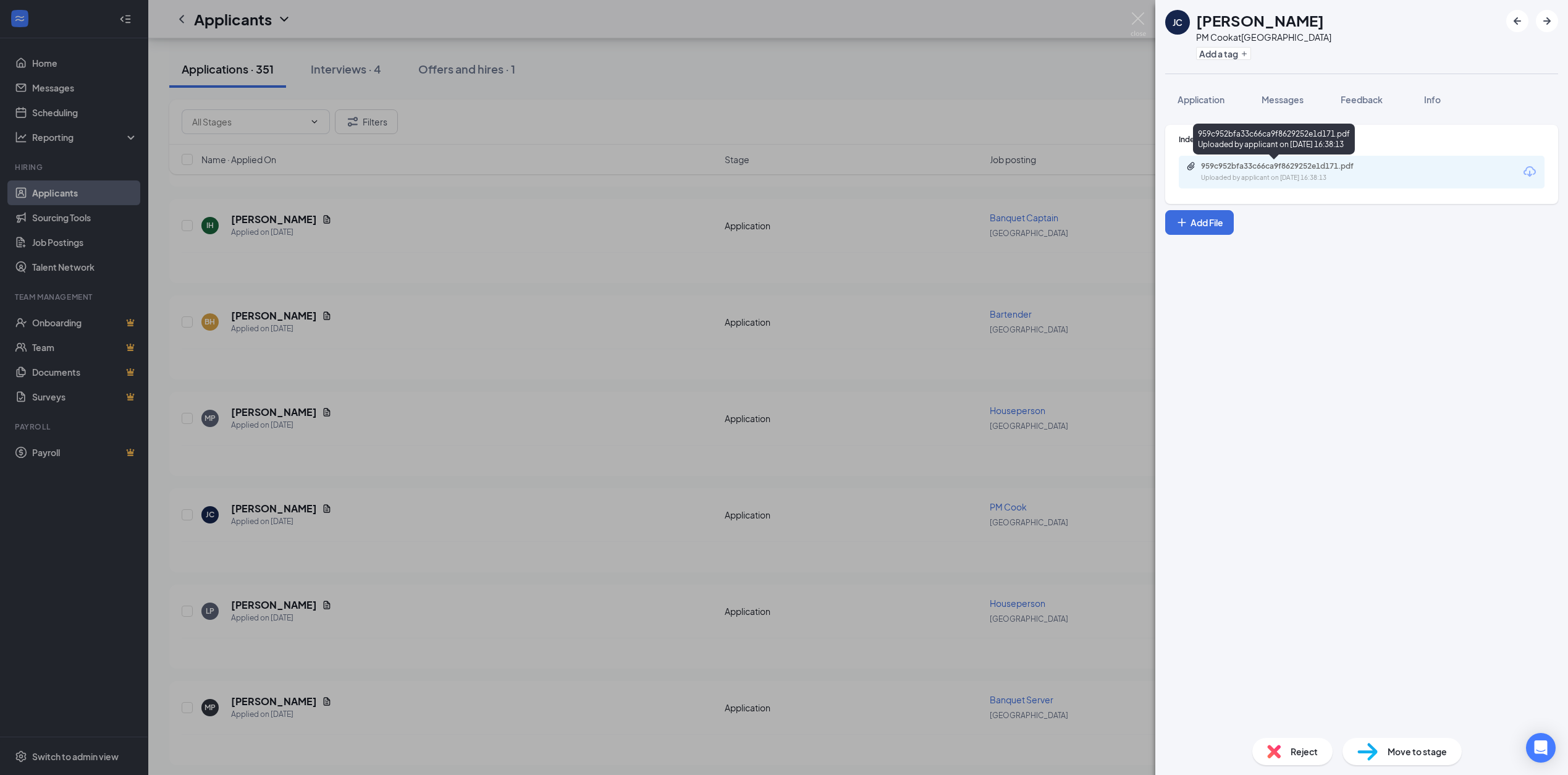
click at [1290, 161] on div "959c952bfa33c66ca9f8629252e1d171.pdf" at bounding box center [1288, 166] width 173 height 10
click at [446, 508] on div "[PERSON_NAME] PM [PERSON_NAME] at [GEOGRAPHIC_DATA] Add a tag Application Messa…" at bounding box center [784, 388] width 1568 height 775
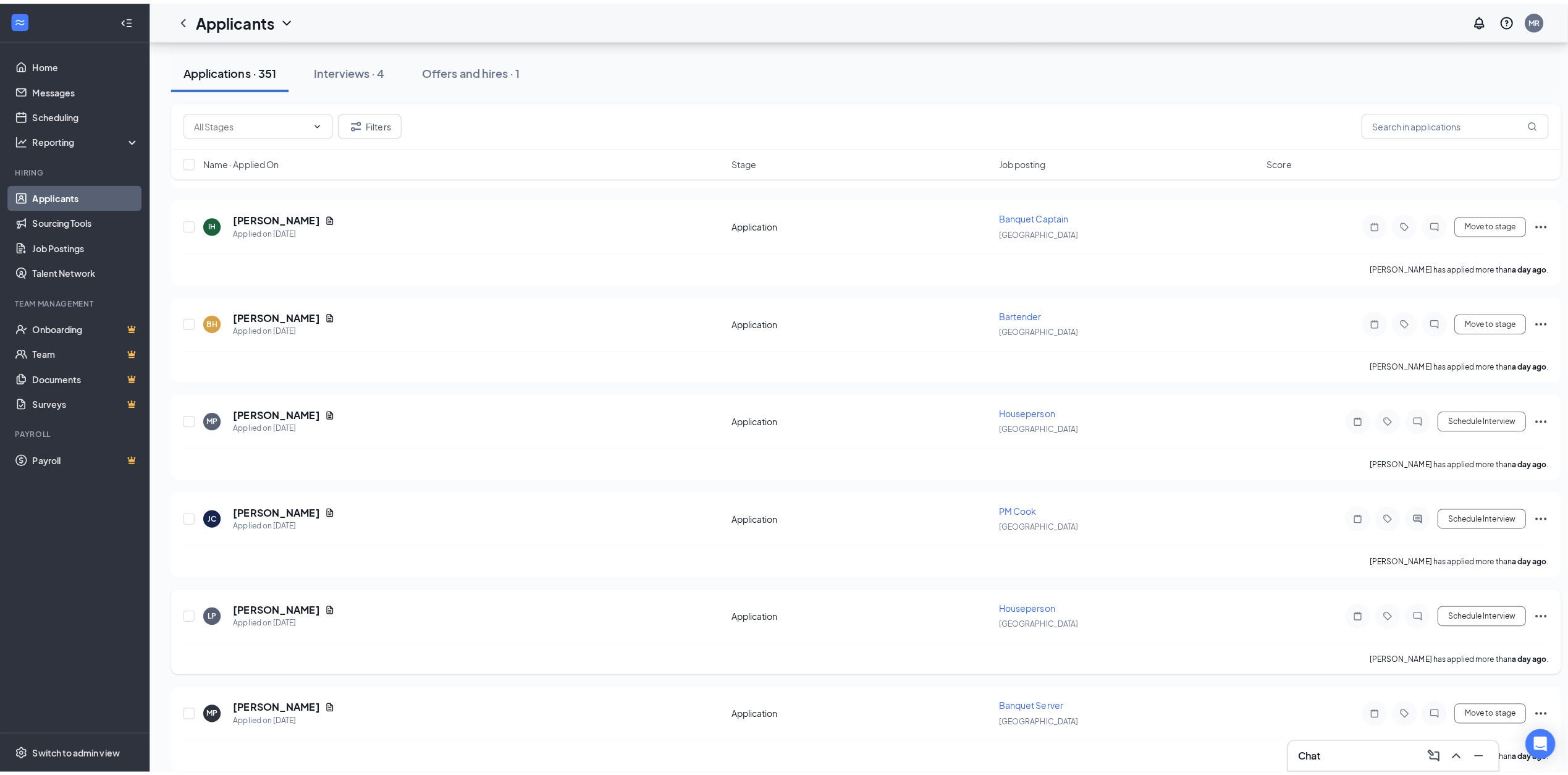
scroll to position [1575, 0]
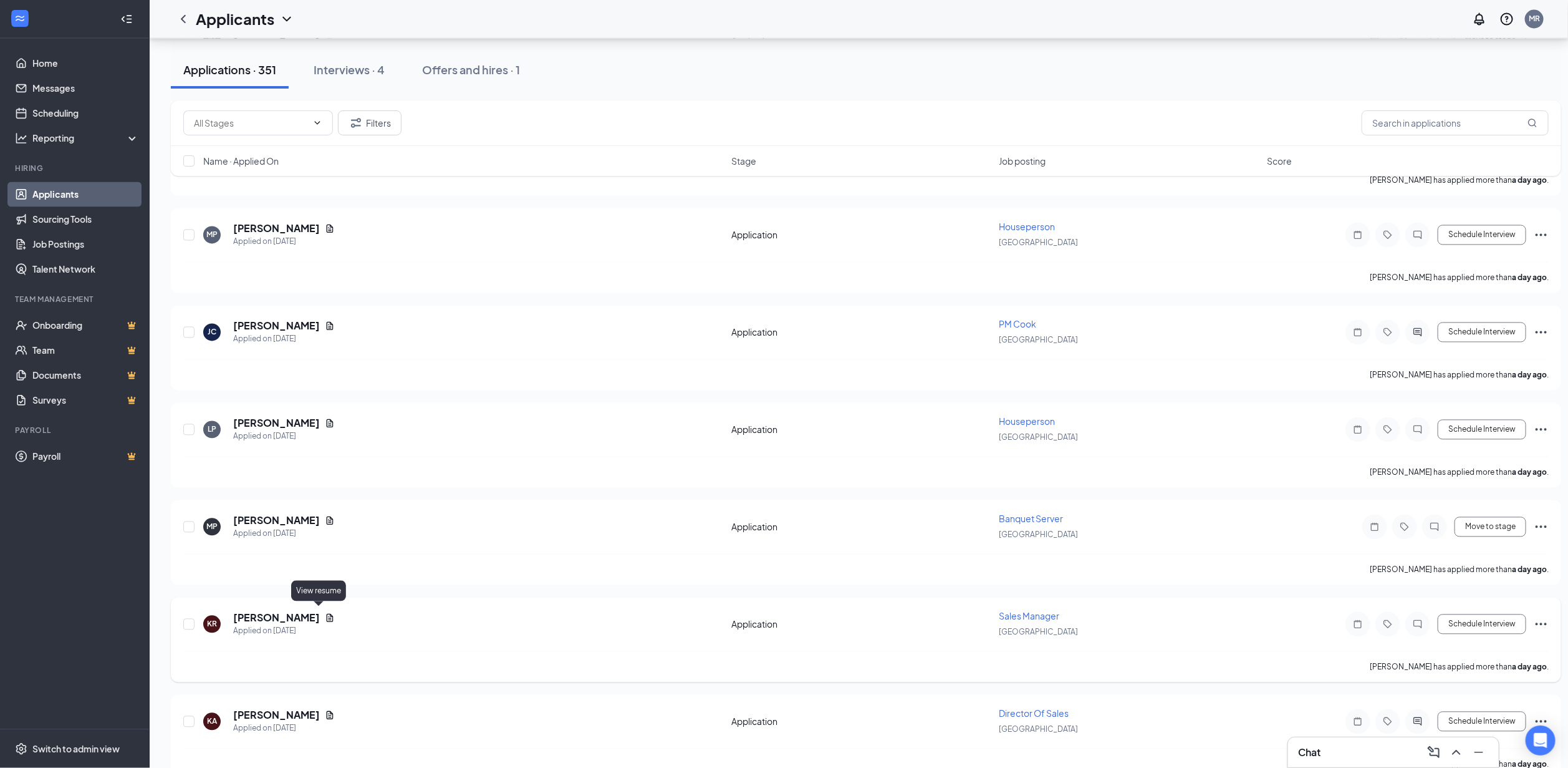
click at [327, 613] on icon "Document" at bounding box center [330, 617] width 7 height 8
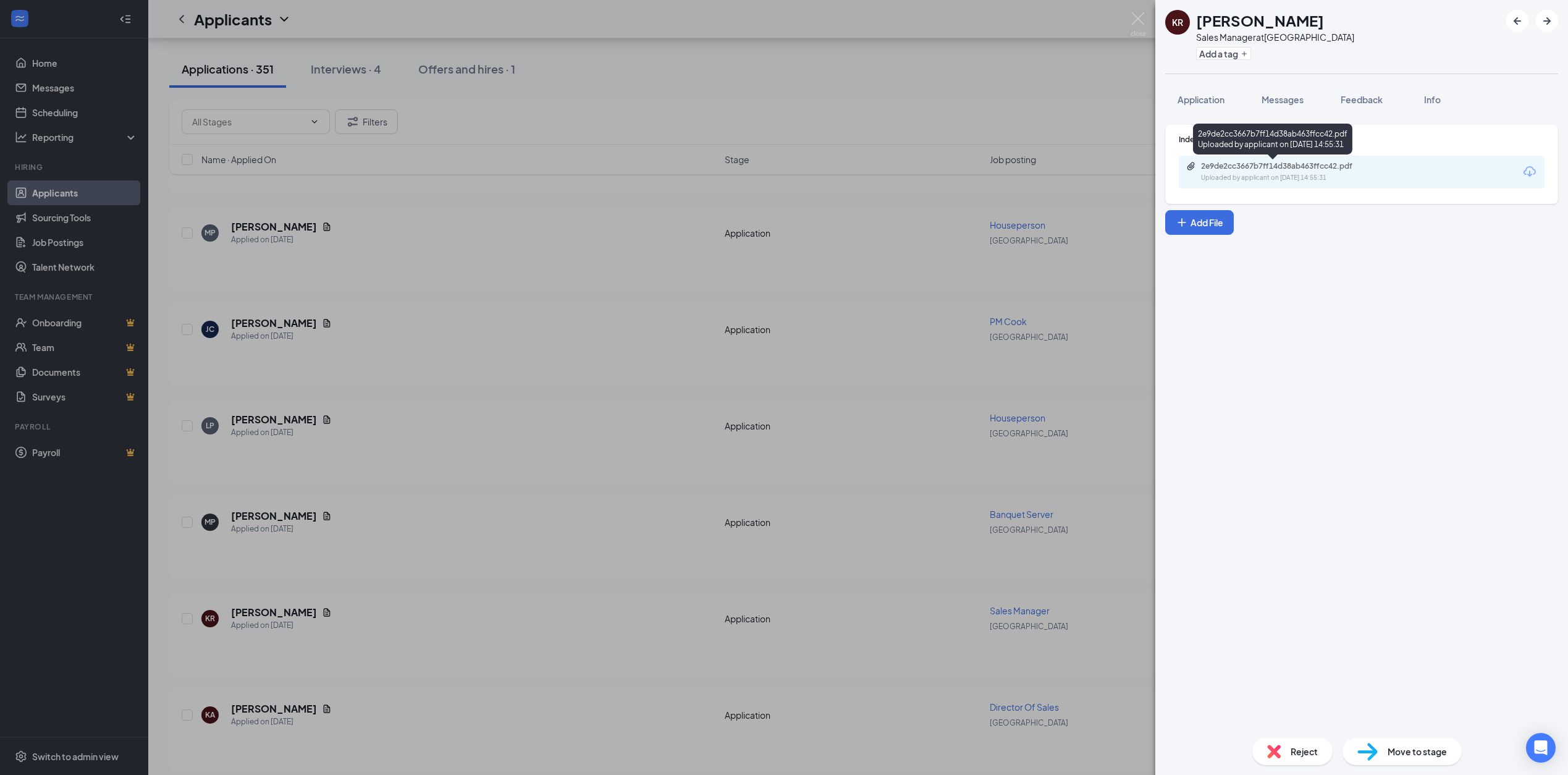
click at [1280, 161] on div "2e9de2cc3667b7ff14d38ab463ffcc42.pdf" at bounding box center [1288, 166] width 173 height 10
drag, startPoint x: 876, startPoint y: 614, endPoint x: 880, endPoint y: 598, distance: 16.5
click at [877, 614] on div "KR [PERSON_NAME] Sales Manager at [GEOGRAPHIC_DATA] Add a tag Application Messa…" at bounding box center [784, 388] width 1568 height 775
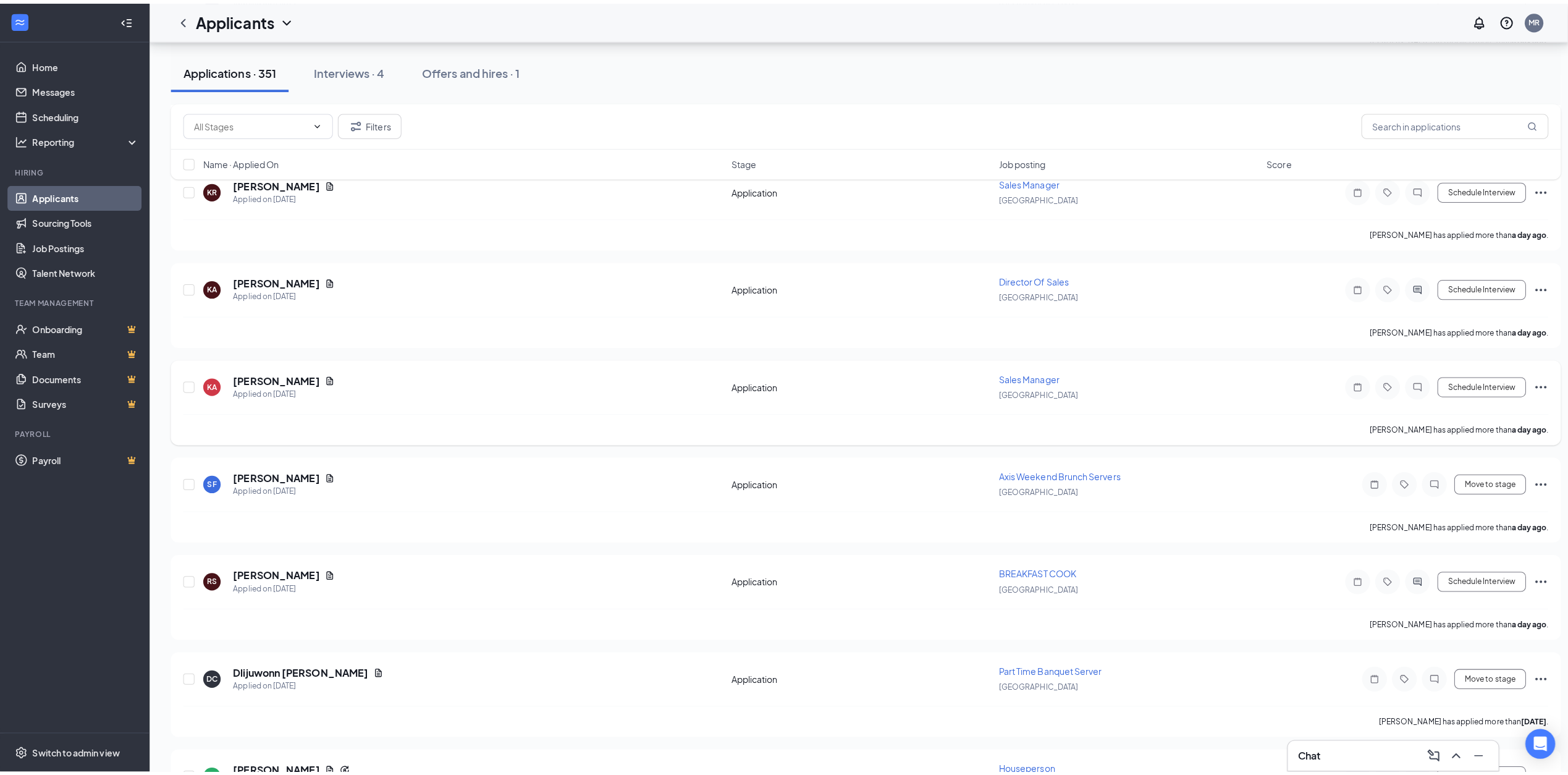
scroll to position [2131, 0]
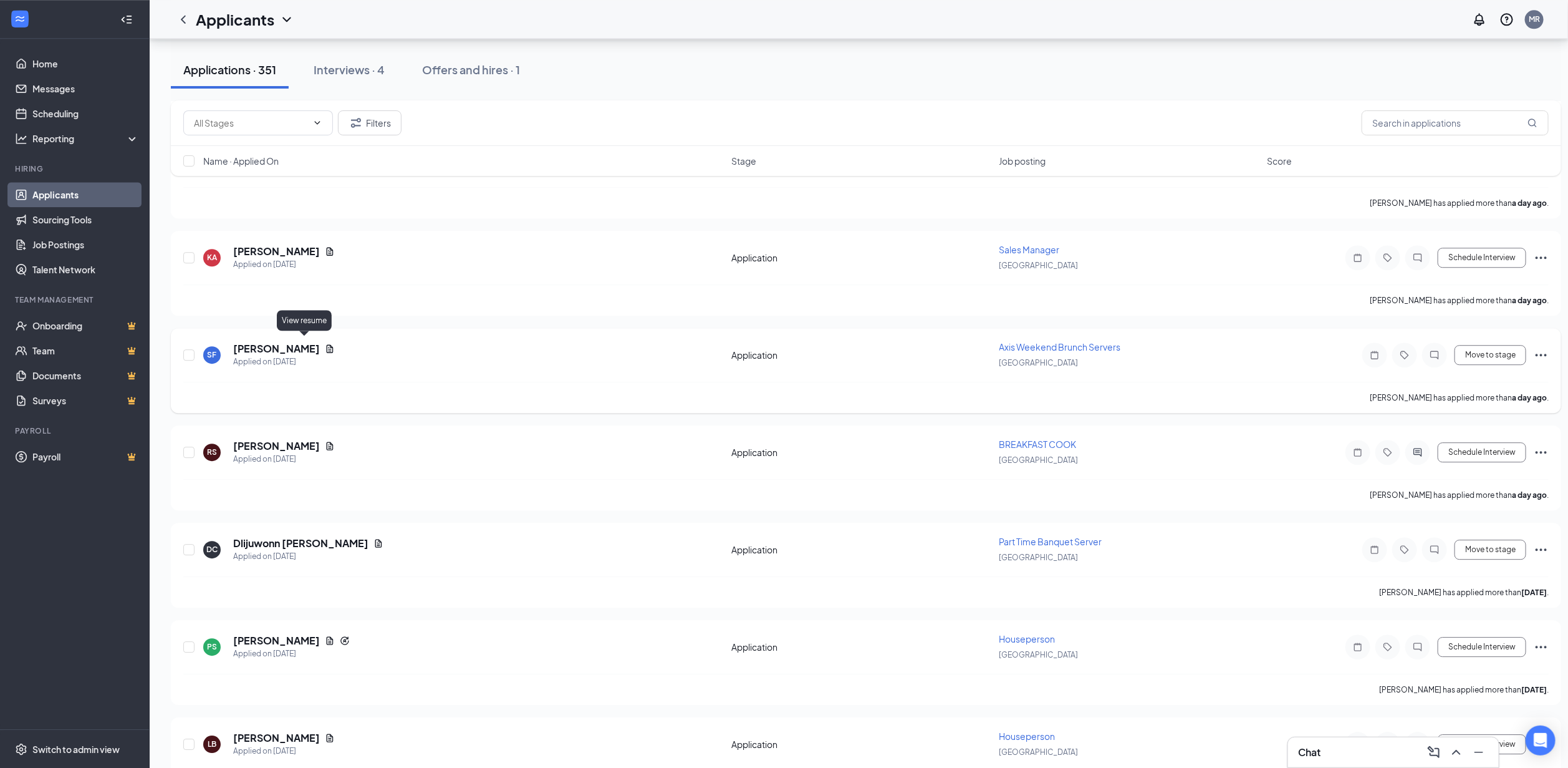
click at [325, 344] on icon "Document" at bounding box center [329, 348] width 10 height 10
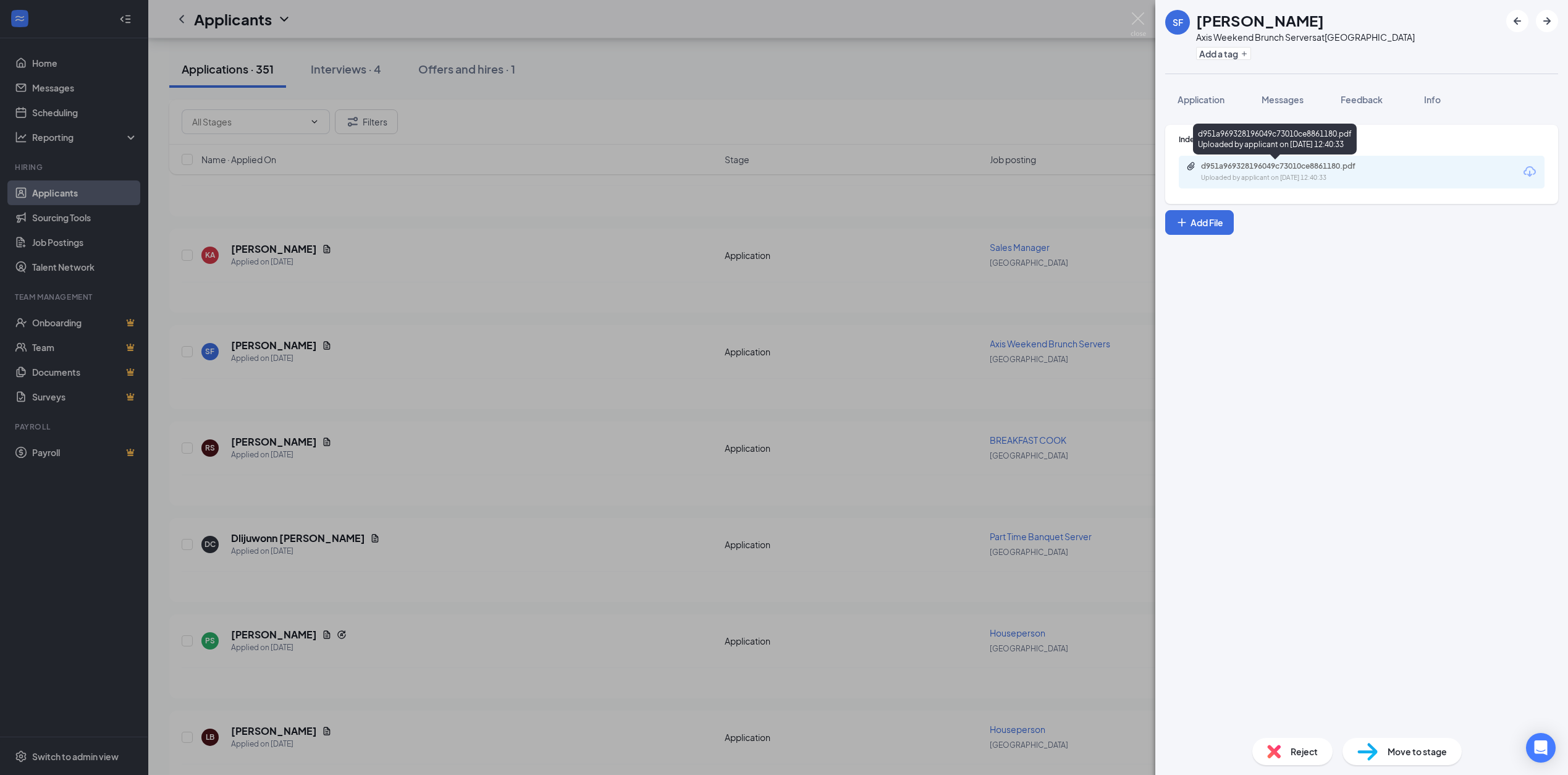
click at [1259, 167] on div "d951a969328196049c73010ce8861180.pdf" at bounding box center [1288, 166] width 173 height 10
